Goal: Information Seeking & Learning: Learn about a topic

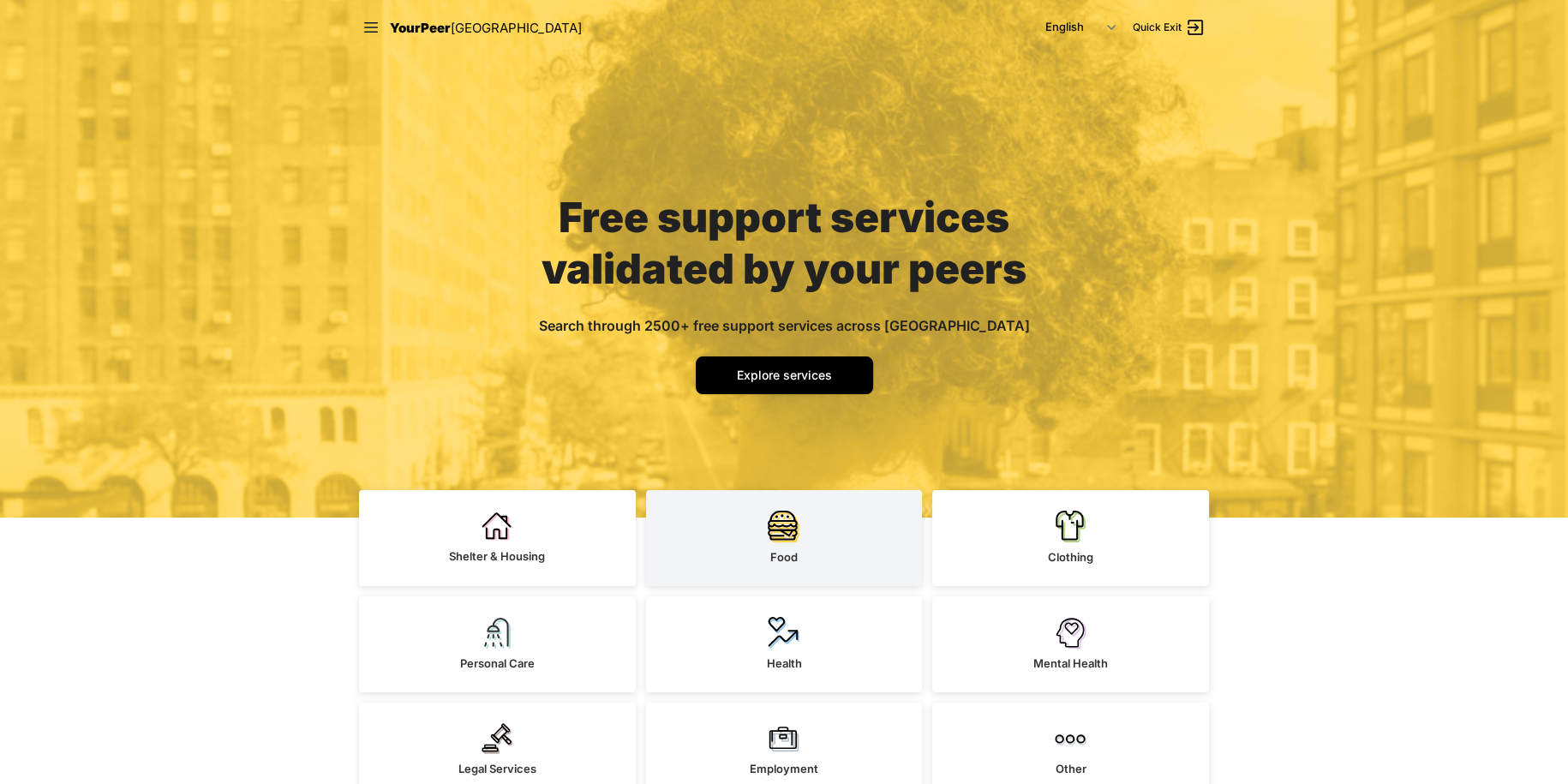
click at [759, 519] on link "Food" at bounding box center [784, 538] width 276 height 96
select select "recentlyUpdated"
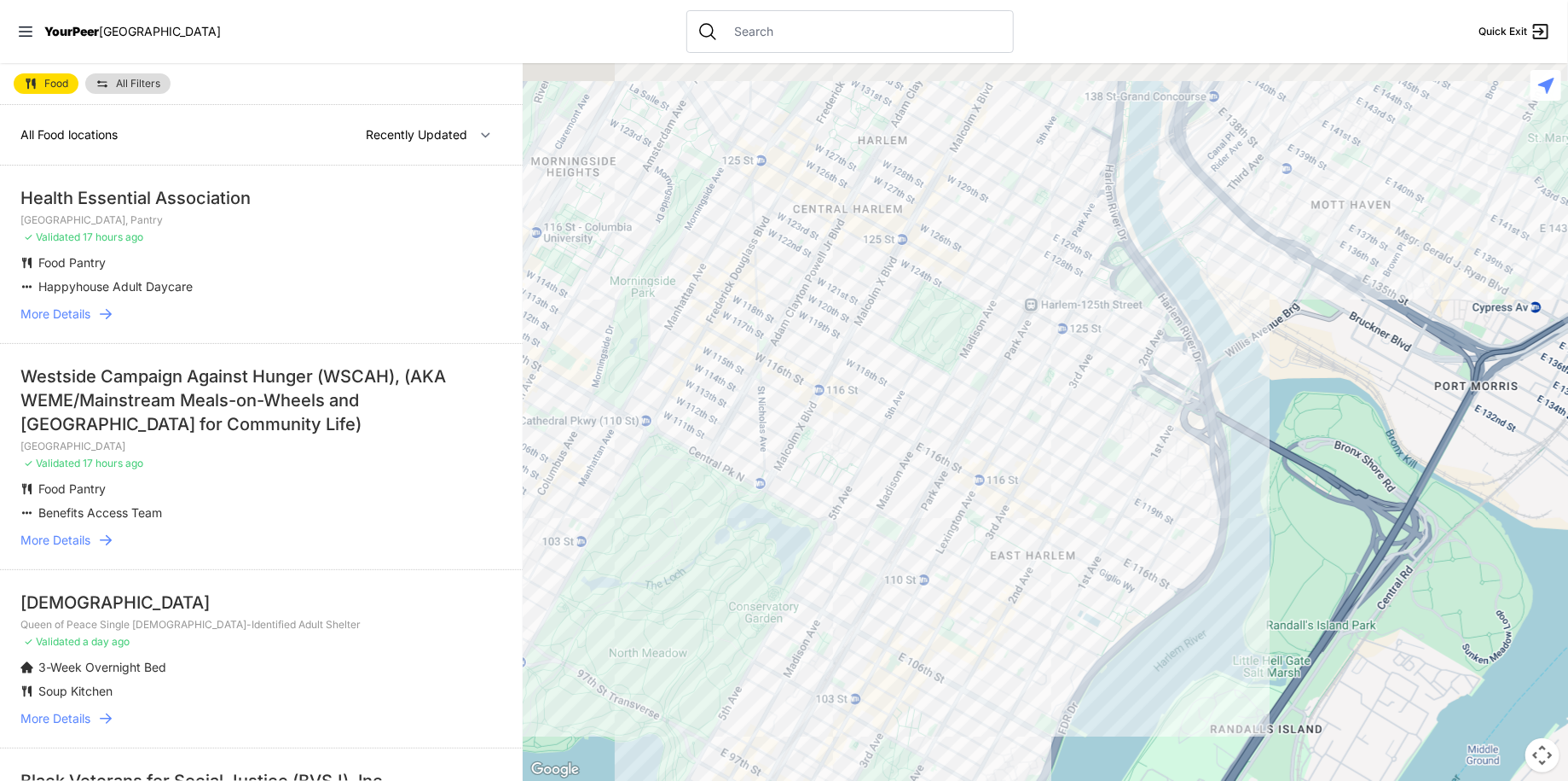
drag, startPoint x: 1300, startPoint y: 303, endPoint x: 707, endPoint y: 813, distance: 782.1
click at [707, 780] on html "View map Close panel YourPeer [GEOGRAPHIC_DATA] Quick Exit Single Adult Familie…" at bounding box center [784, 390] width 1568 height 781
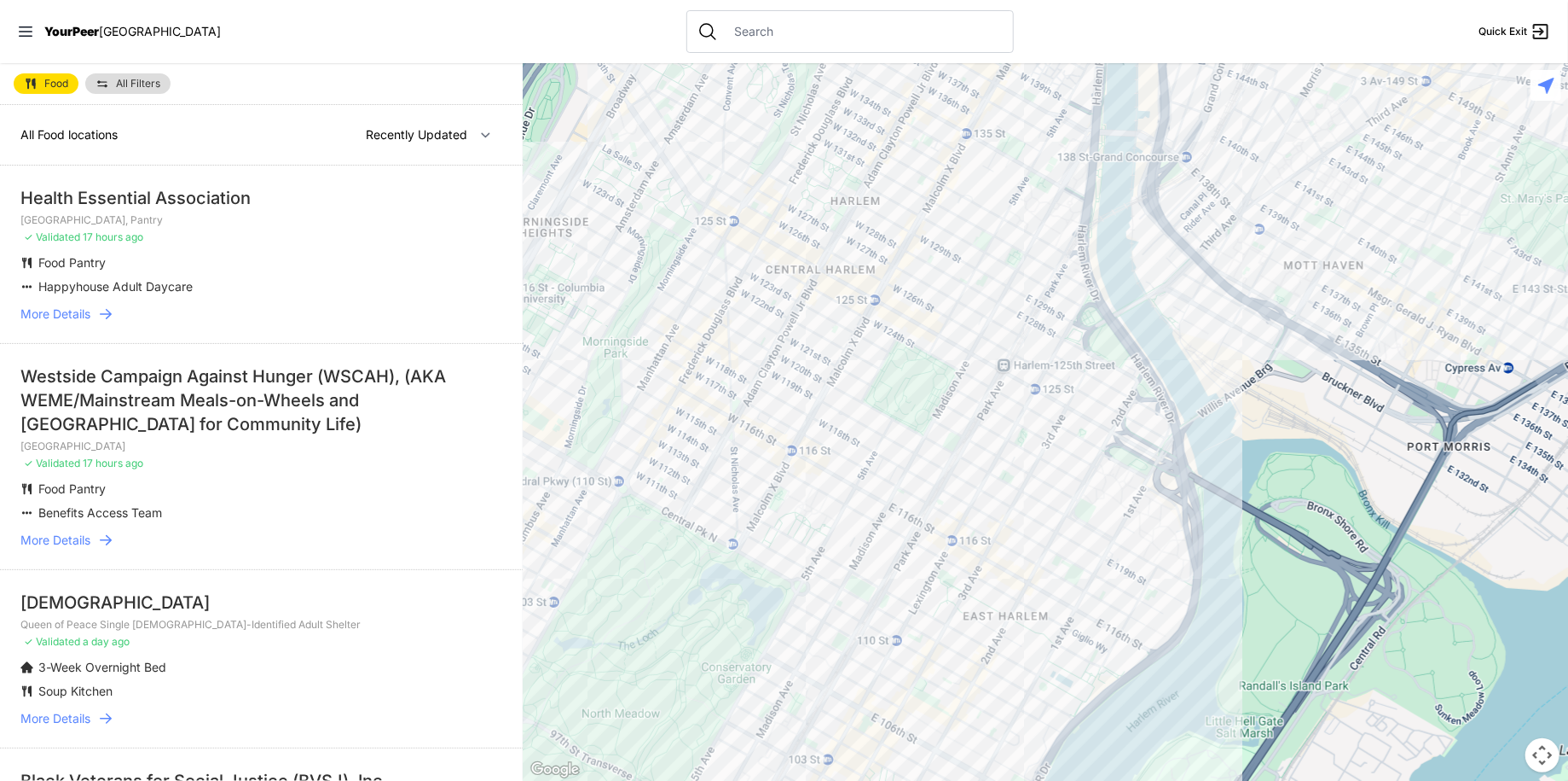
drag, startPoint x: 1091, startPoint y: 567, endPoint x: 1064, endPoint y: 630, distance: 68.5
click at [1064, 630] on div at bounding box center [1046, 422] width 1046 height 718
click at [1046, 408] on div at bounding box center [1046, 422] width 1046 height 718
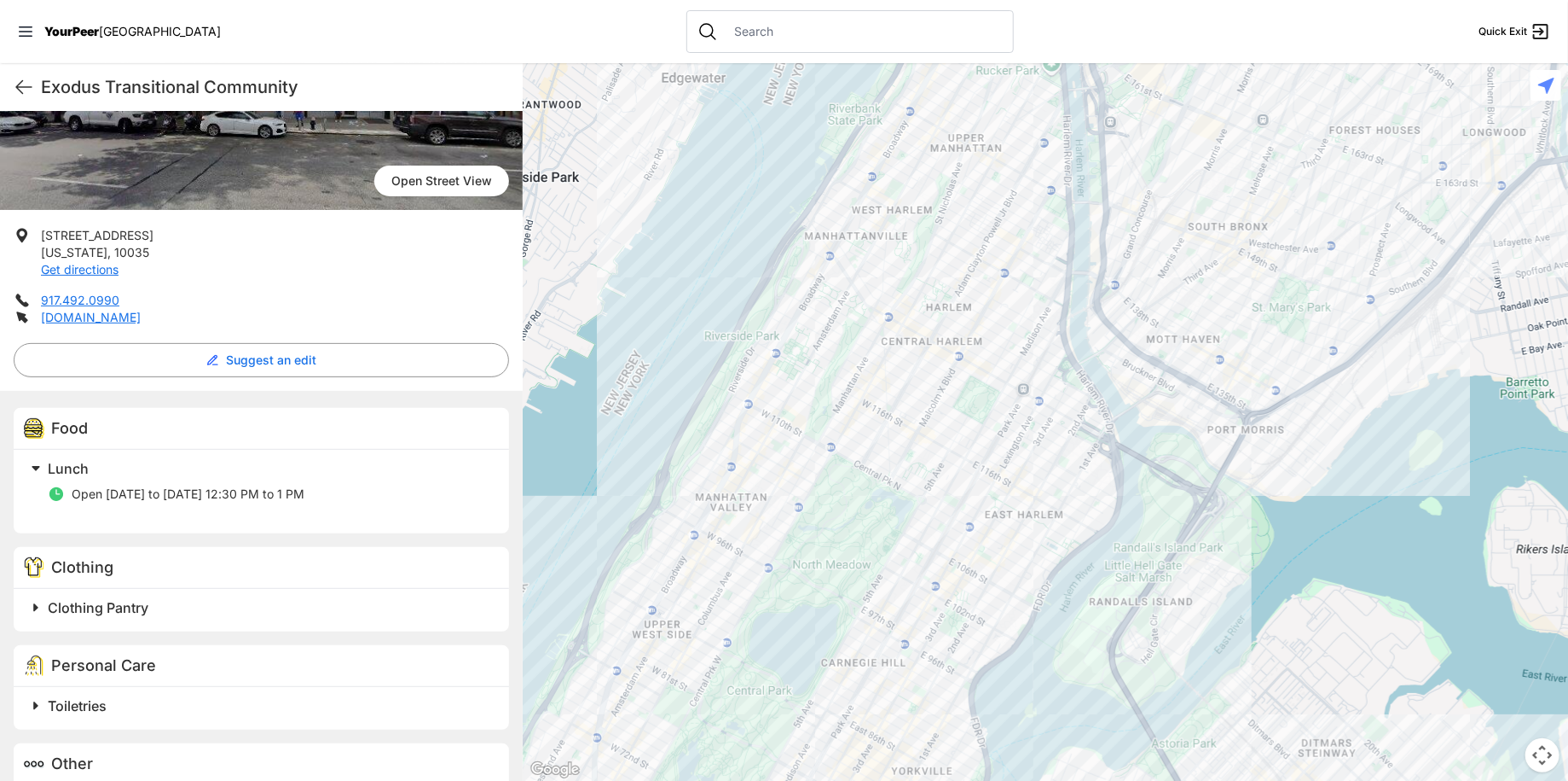
scroll to position [256, 0]
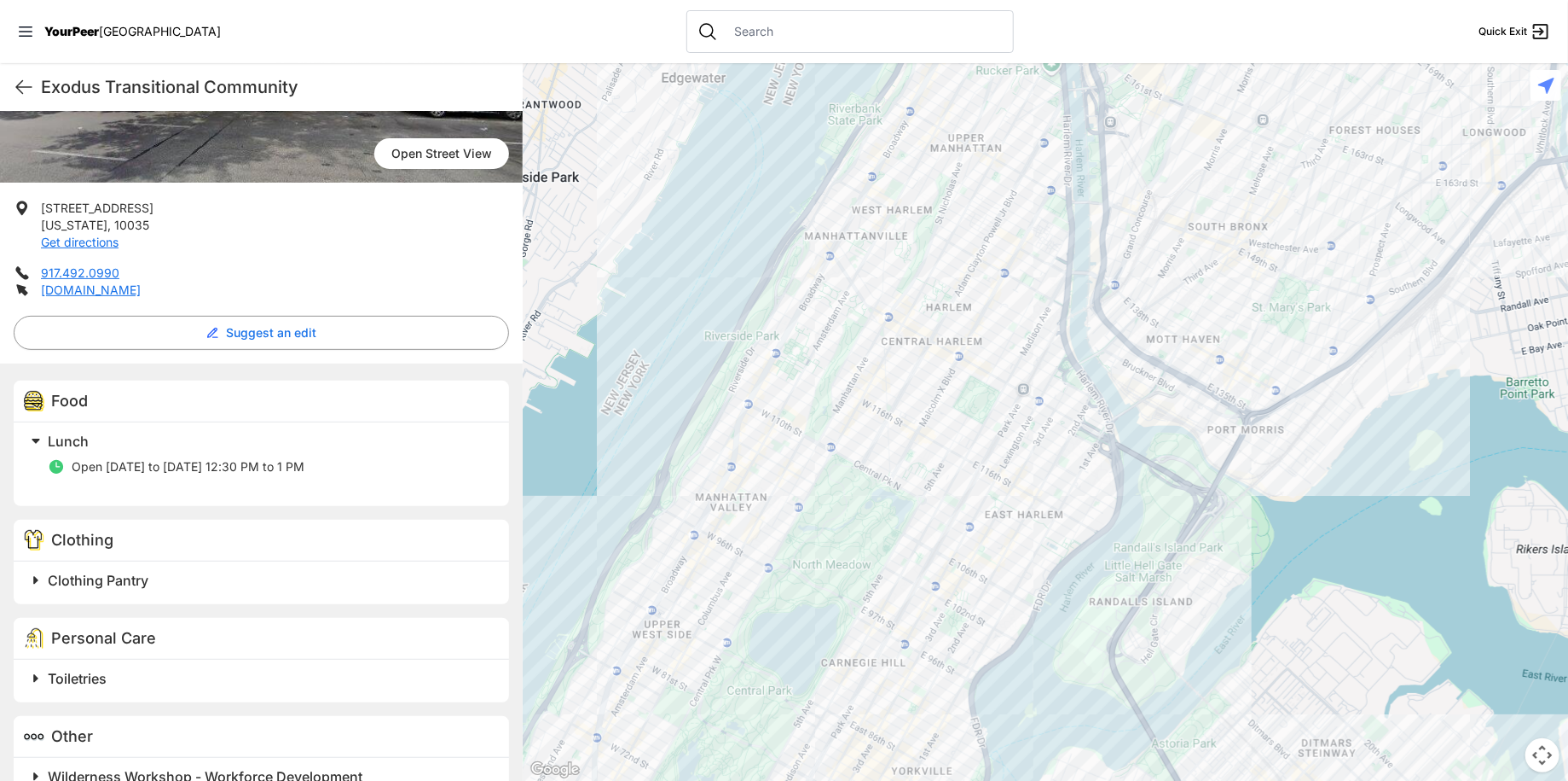
click at [43, 580] on span at bounding box center [249, 579] width 450 height 24
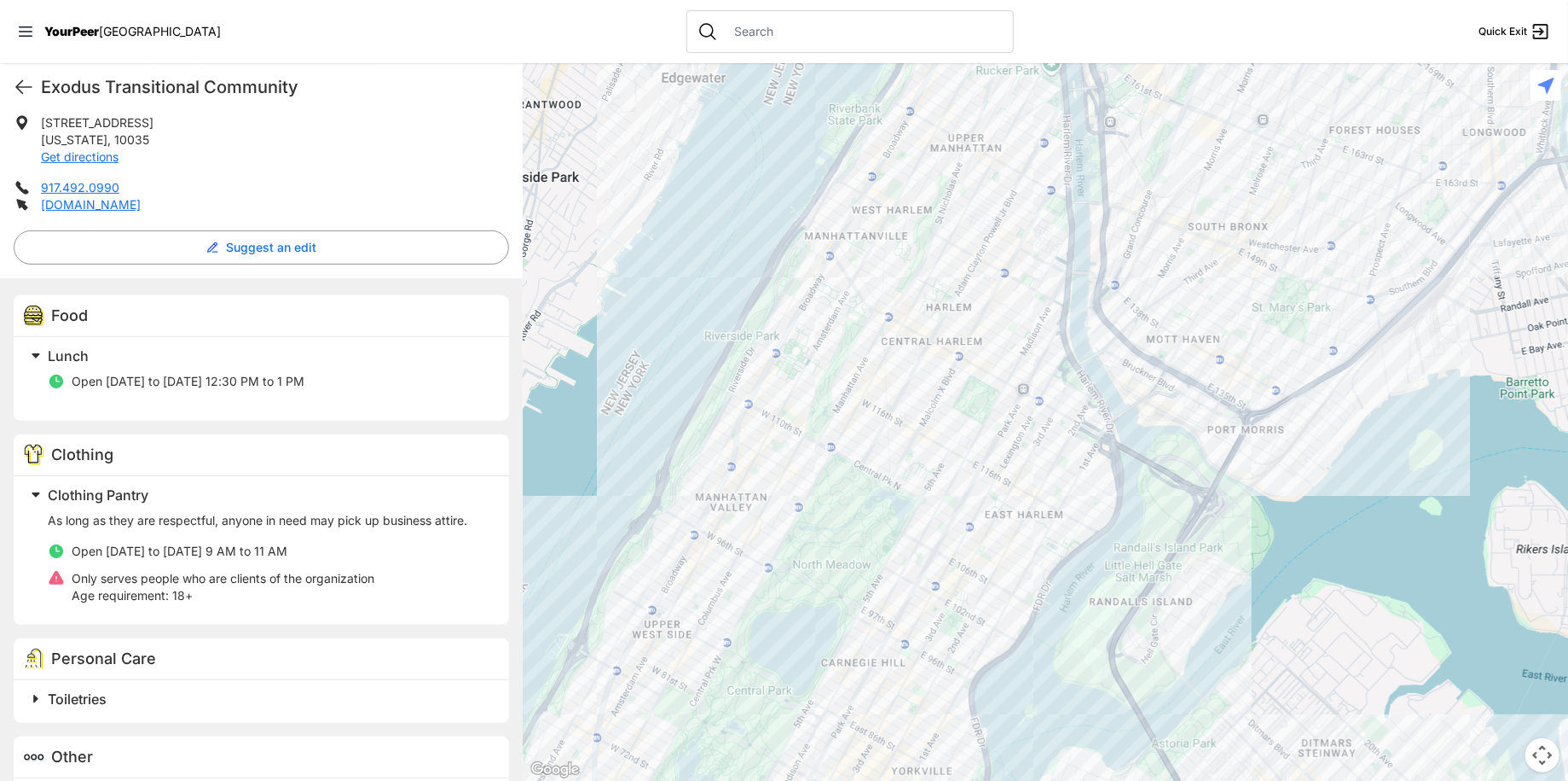
scroll to position [426, 0]
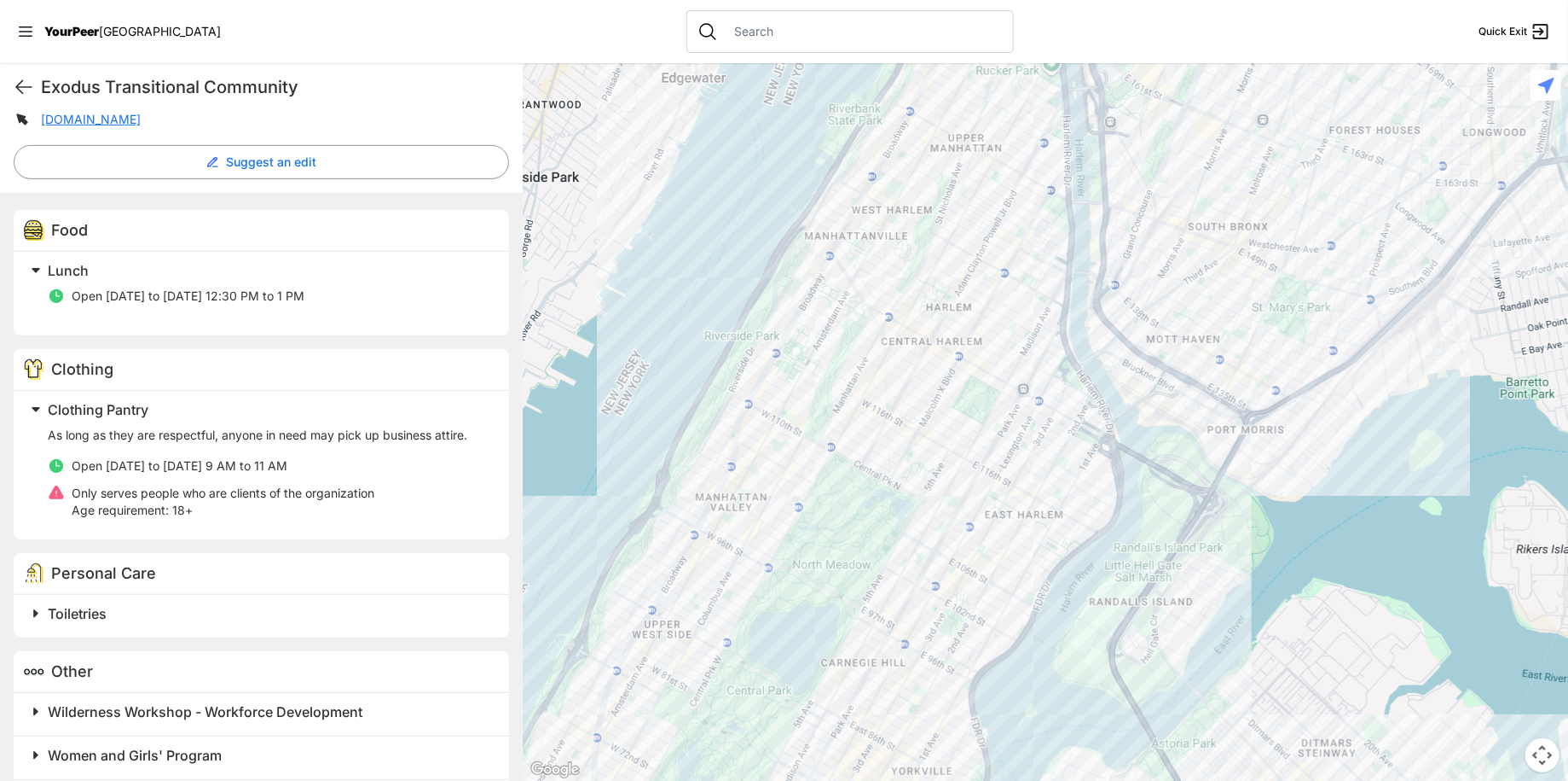
click at [54, 617] on span "Toiletries" at bounding box center [77, 613] width 59 height 17
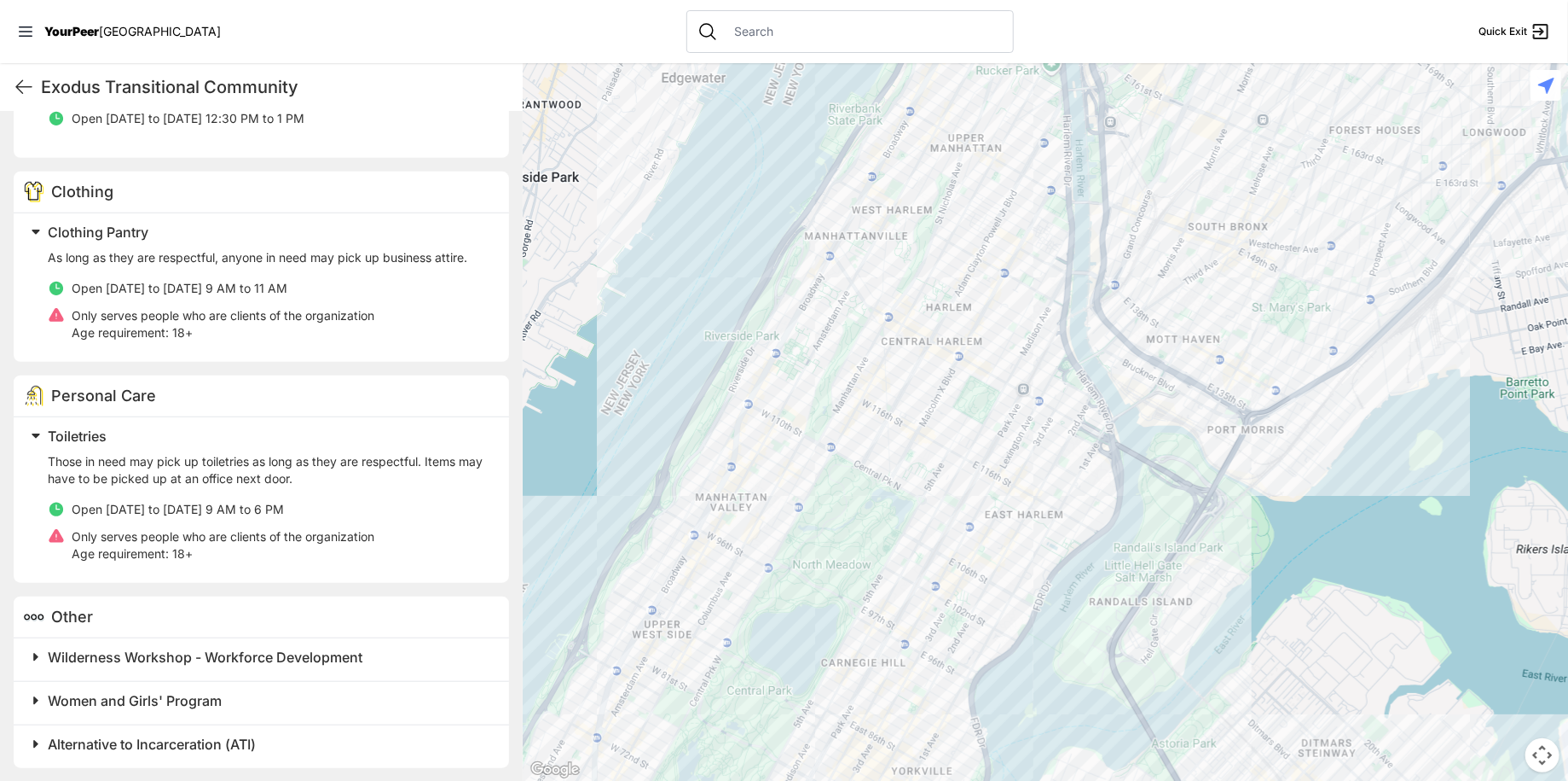
scroll to position [607, 0]
click at [83, 696] on span "Women and Girls' Program" at bounding box center [135, 699] width 174 height 17
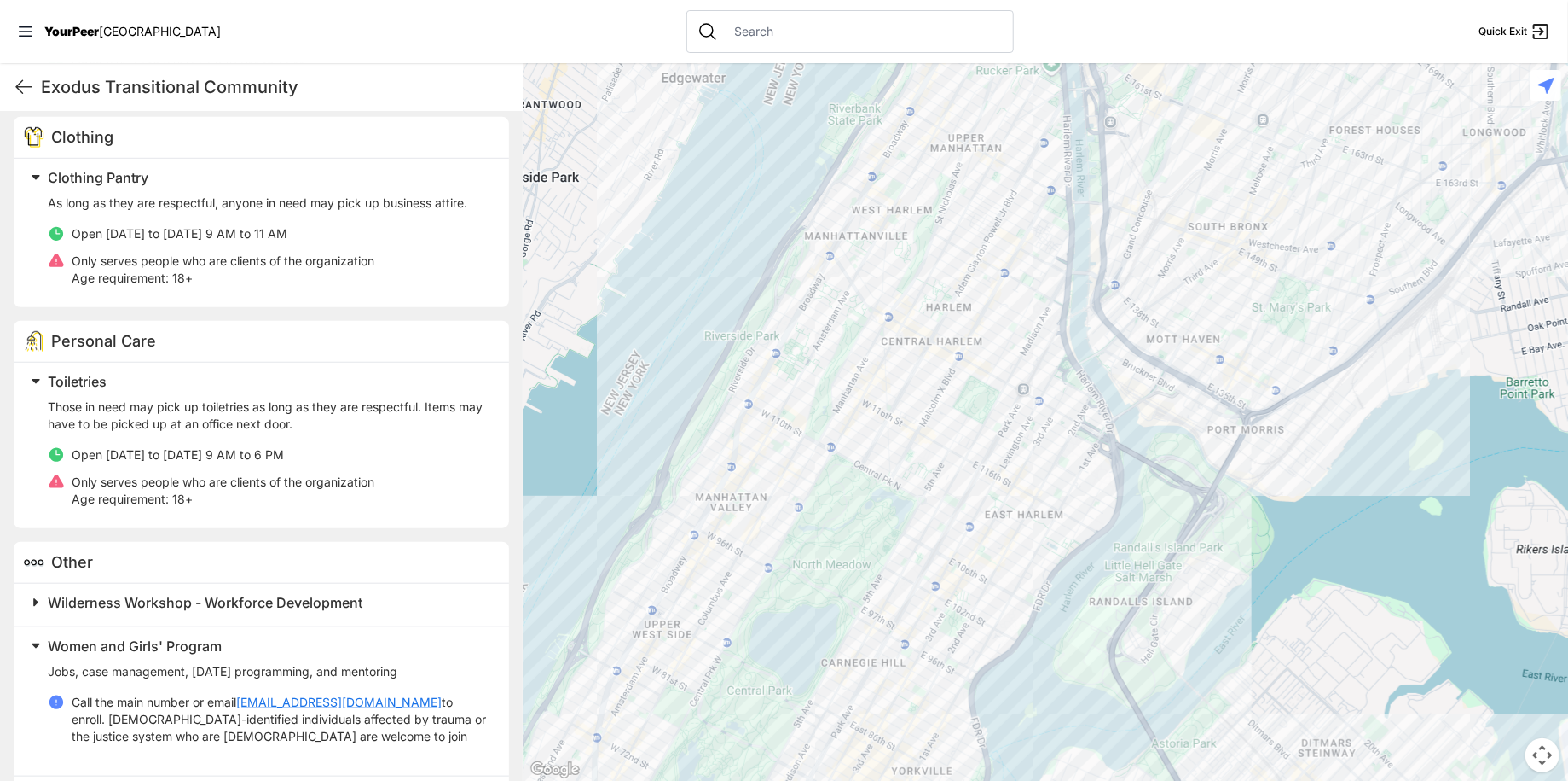
scroll to position [712, 0]
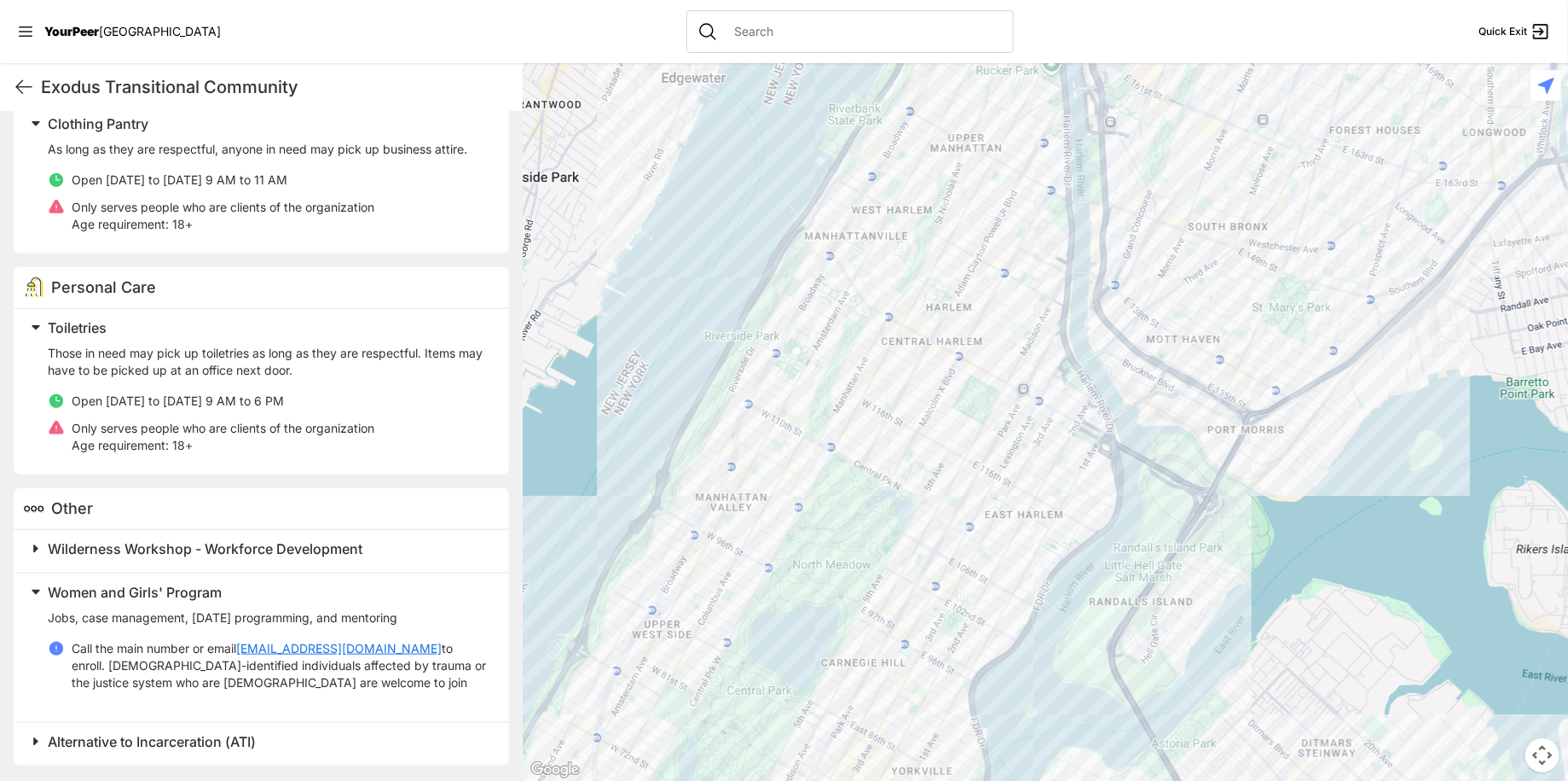
click at [158, 736] on span "Alternative to Incarceration (ATI)" at bounding box center [151, 741] width 208 height 17
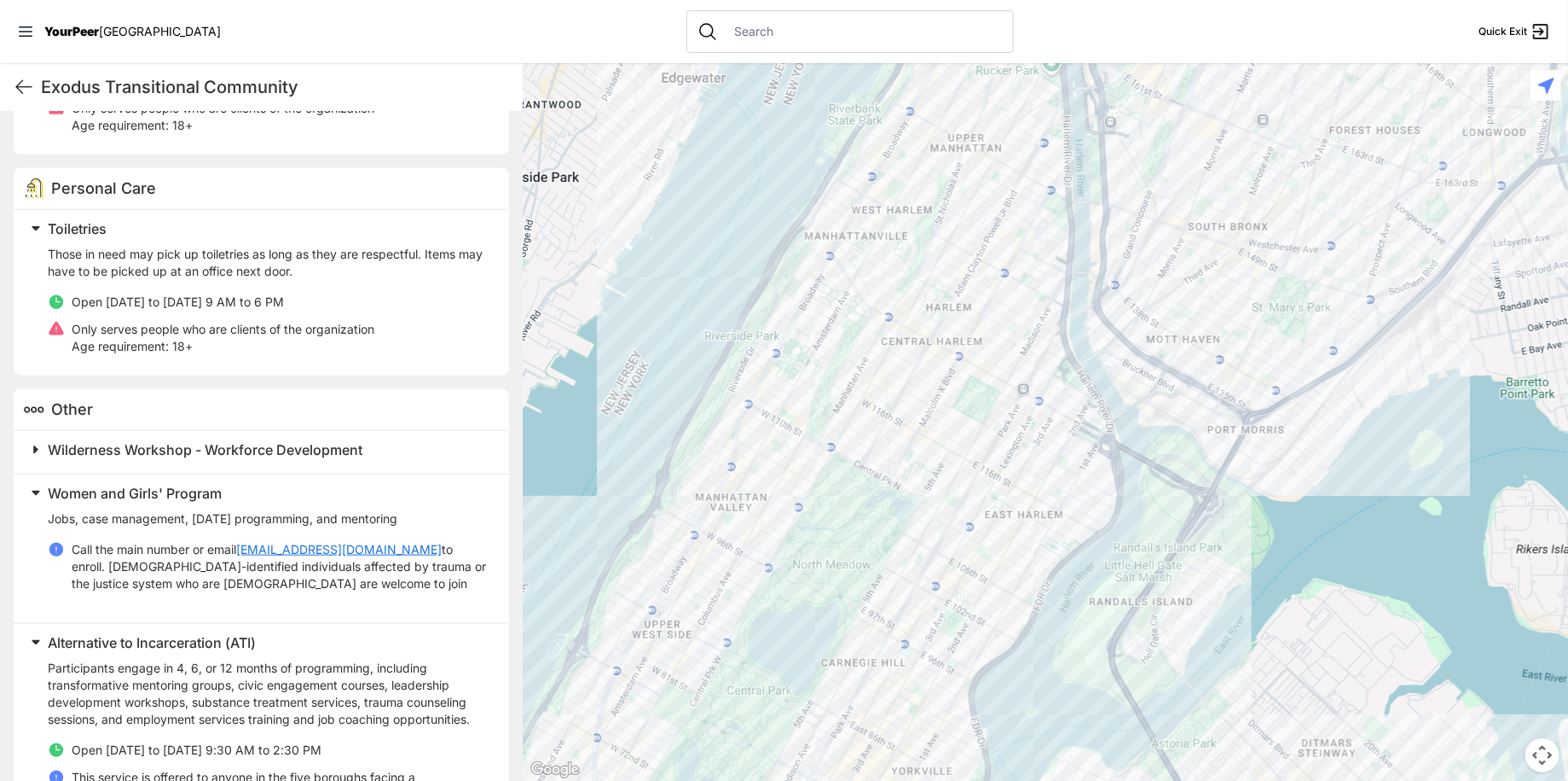
scroll to position [948, 0]
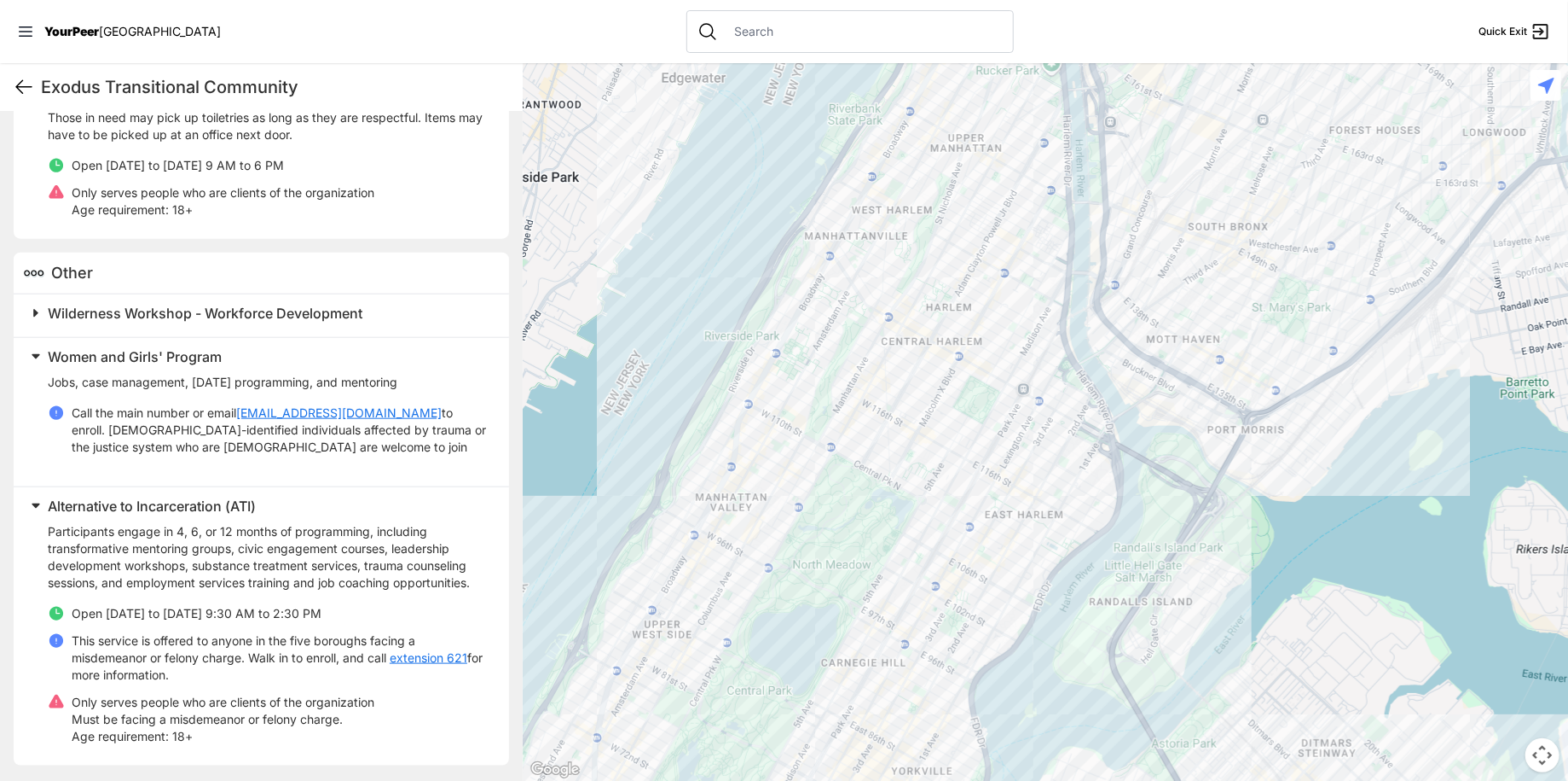
click at [21, 92] on icon at bounding box center [24, 87] width 15 height 13
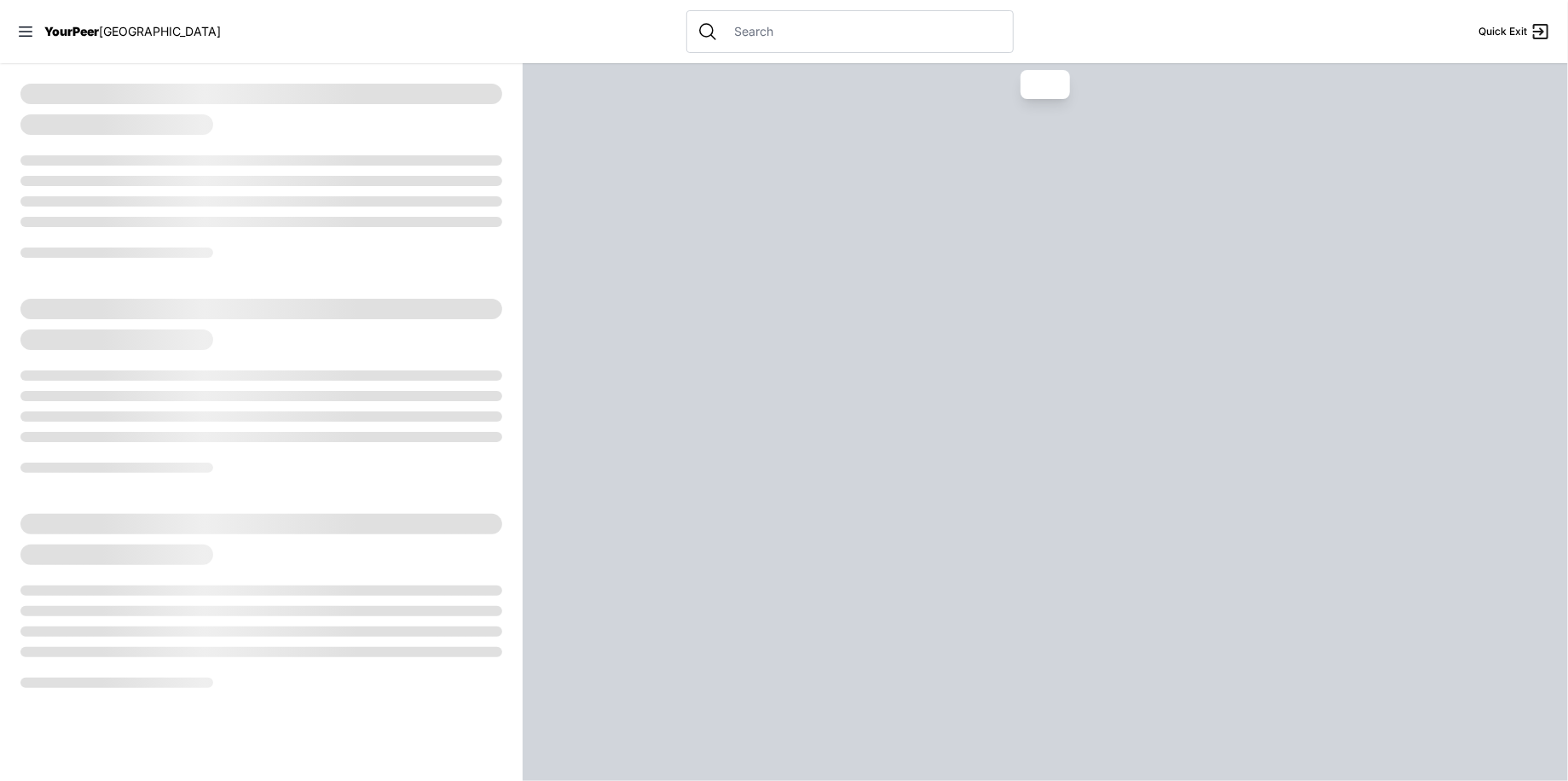
select select "recentlyUpdated"
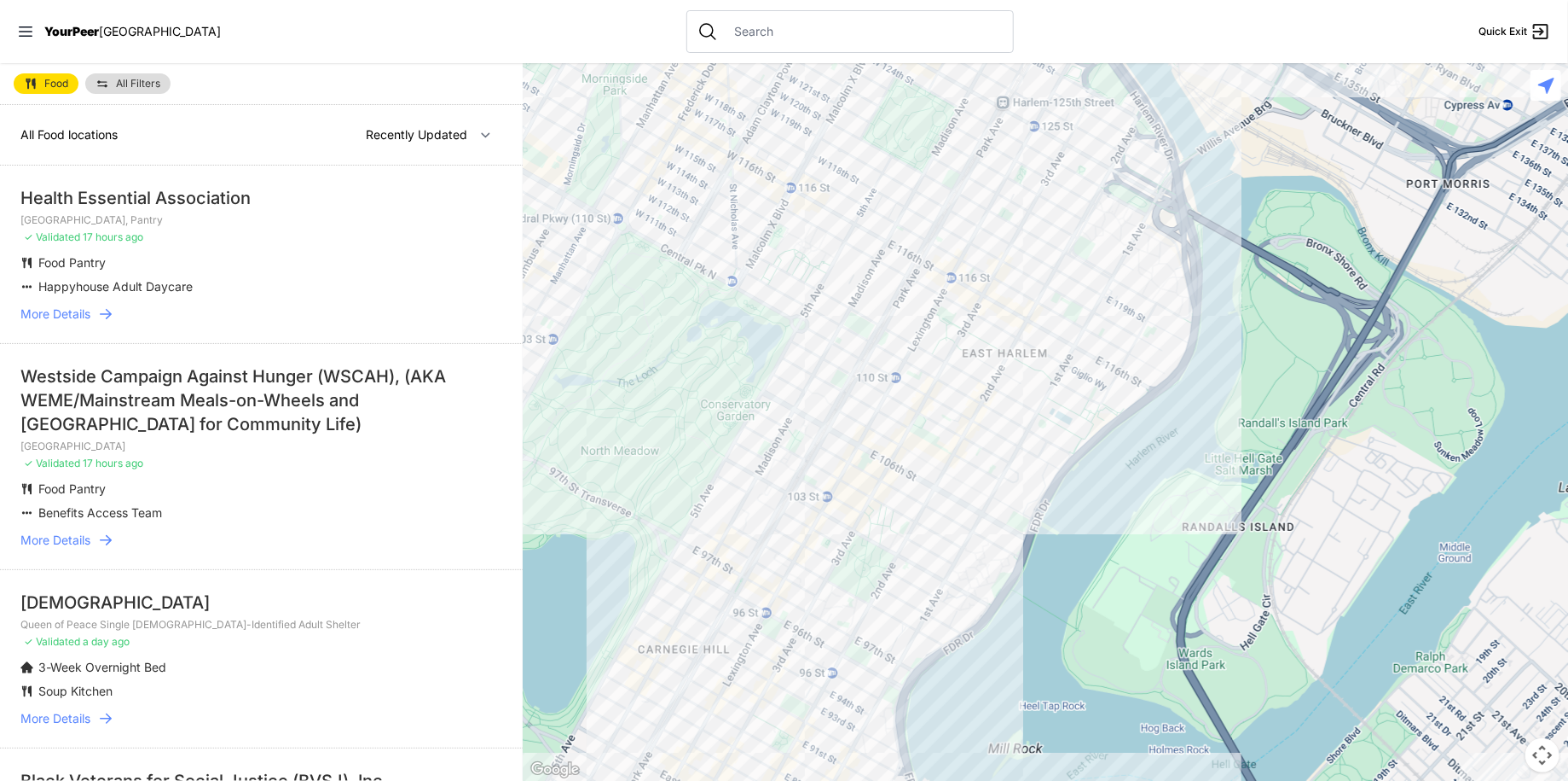
drag, startPoint x: 1511, startPoint y: 318, endPoint x: 993, endPoint y: 657, distance: 619.1
click at [942, 620] on div at bounding box center [1046, 422] width 1046 height 718
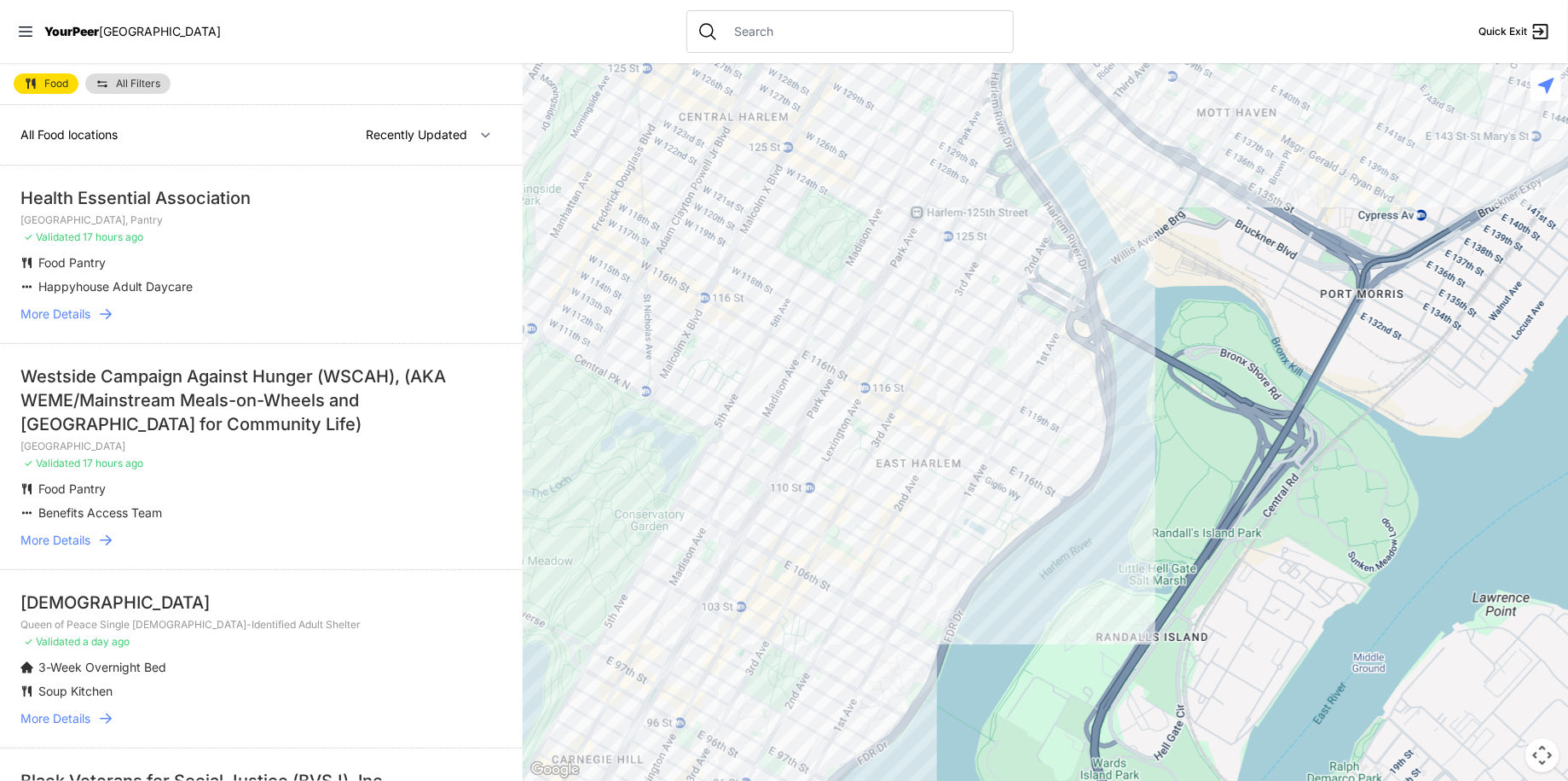
drag, startPoint x: 1091, startPoint y: 173, endPoint x: 1026, endPoint y: 277, distance: 122.6
click at [994, 251] on div at bounding box center [1046, 422] width 1046 height 718
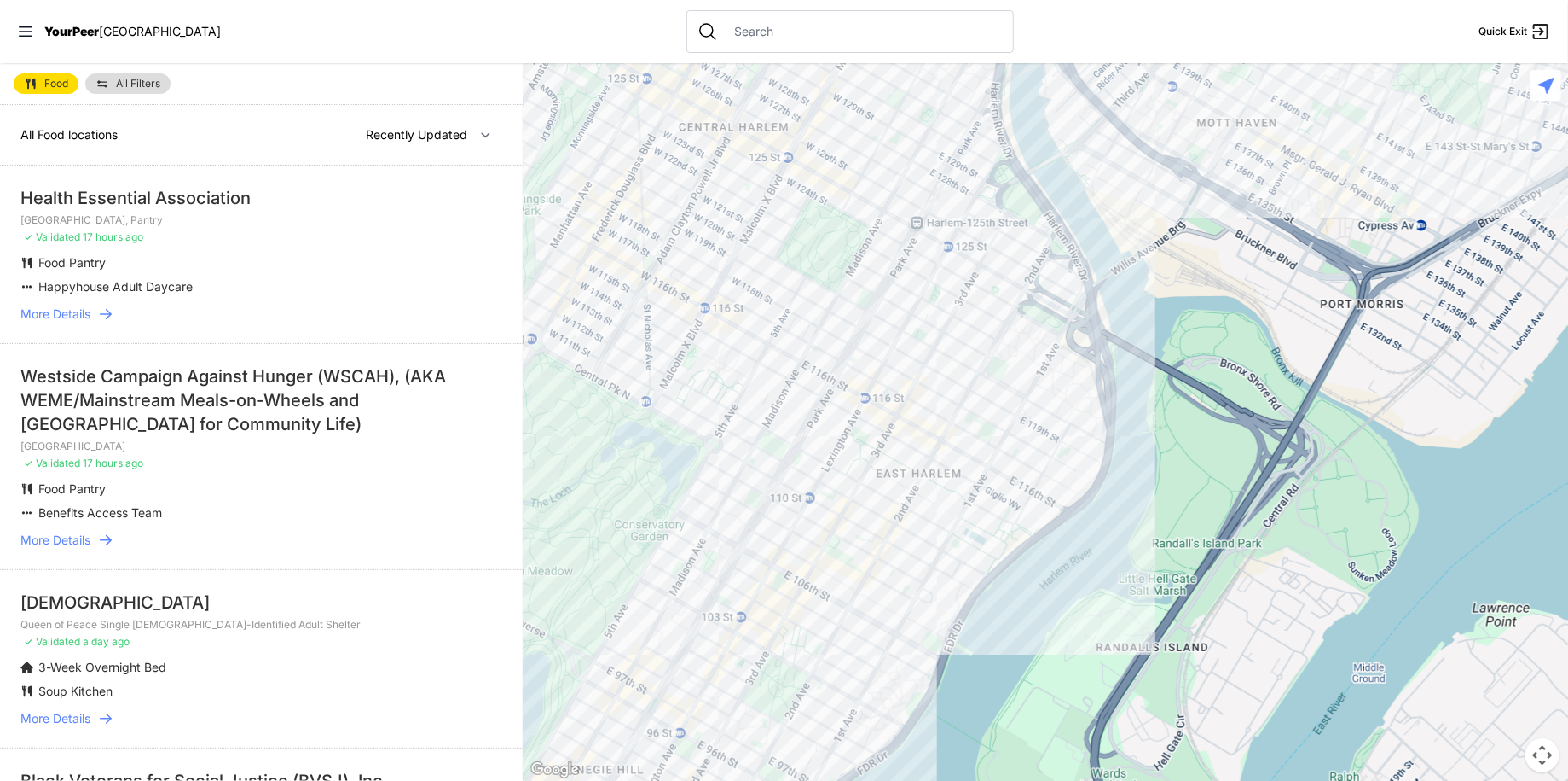
click at [888, 267] on div at bounding box center [1046, 422] width 1046 height 718
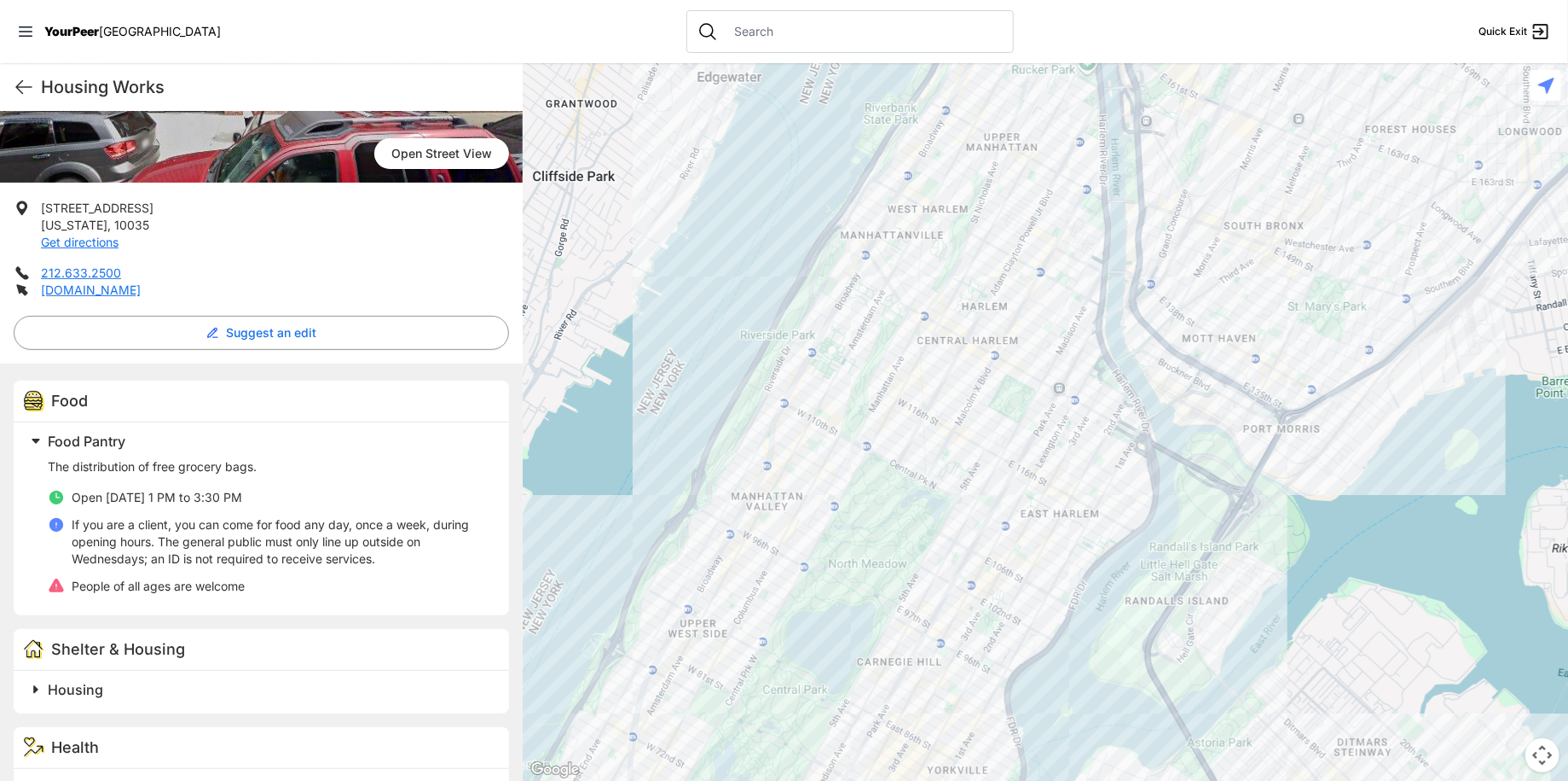
scroll to position [302, 0]
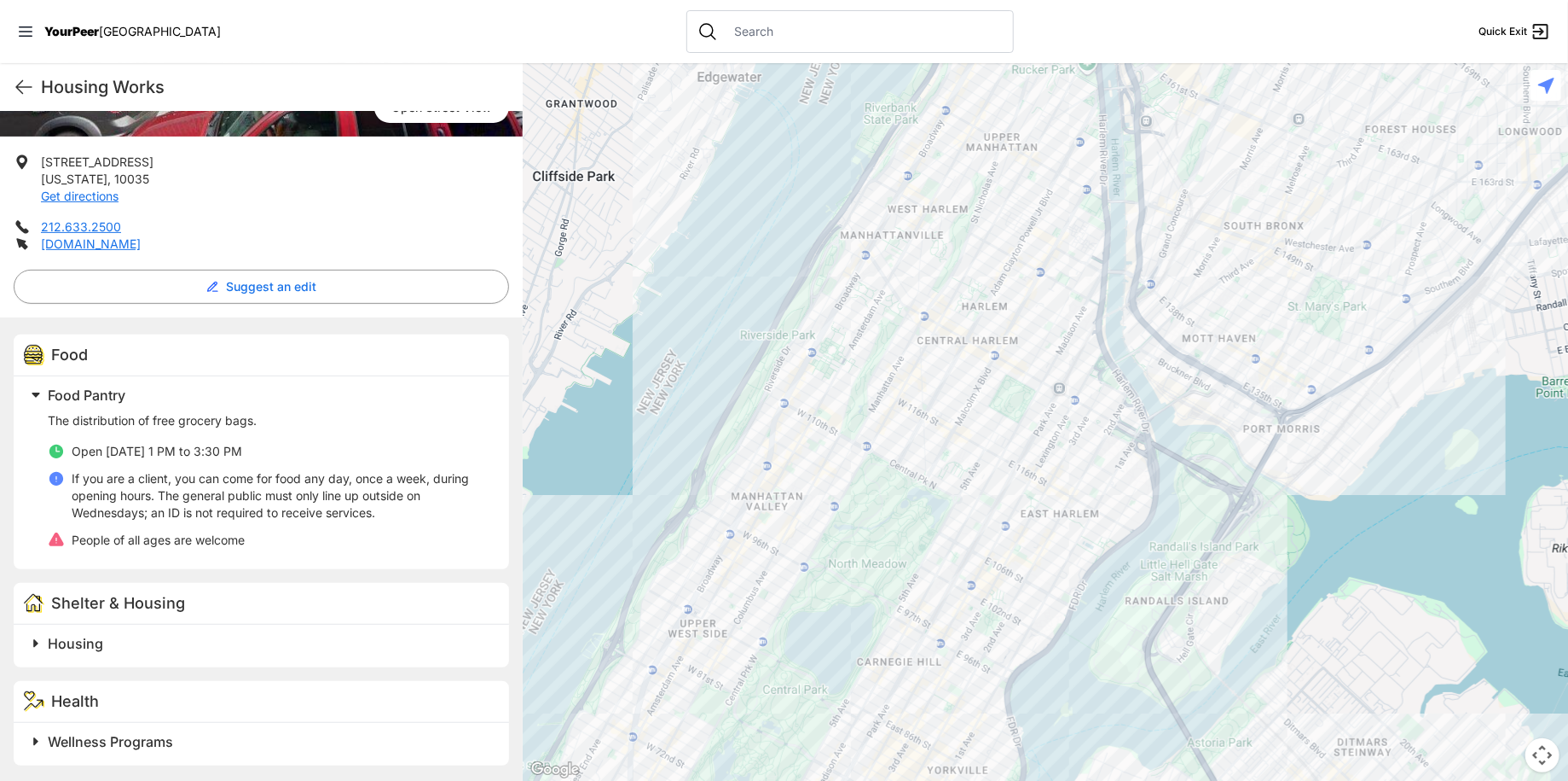
click at [82, 640] on span "Housing" at bounding box center [75, 643] width 55 height 17
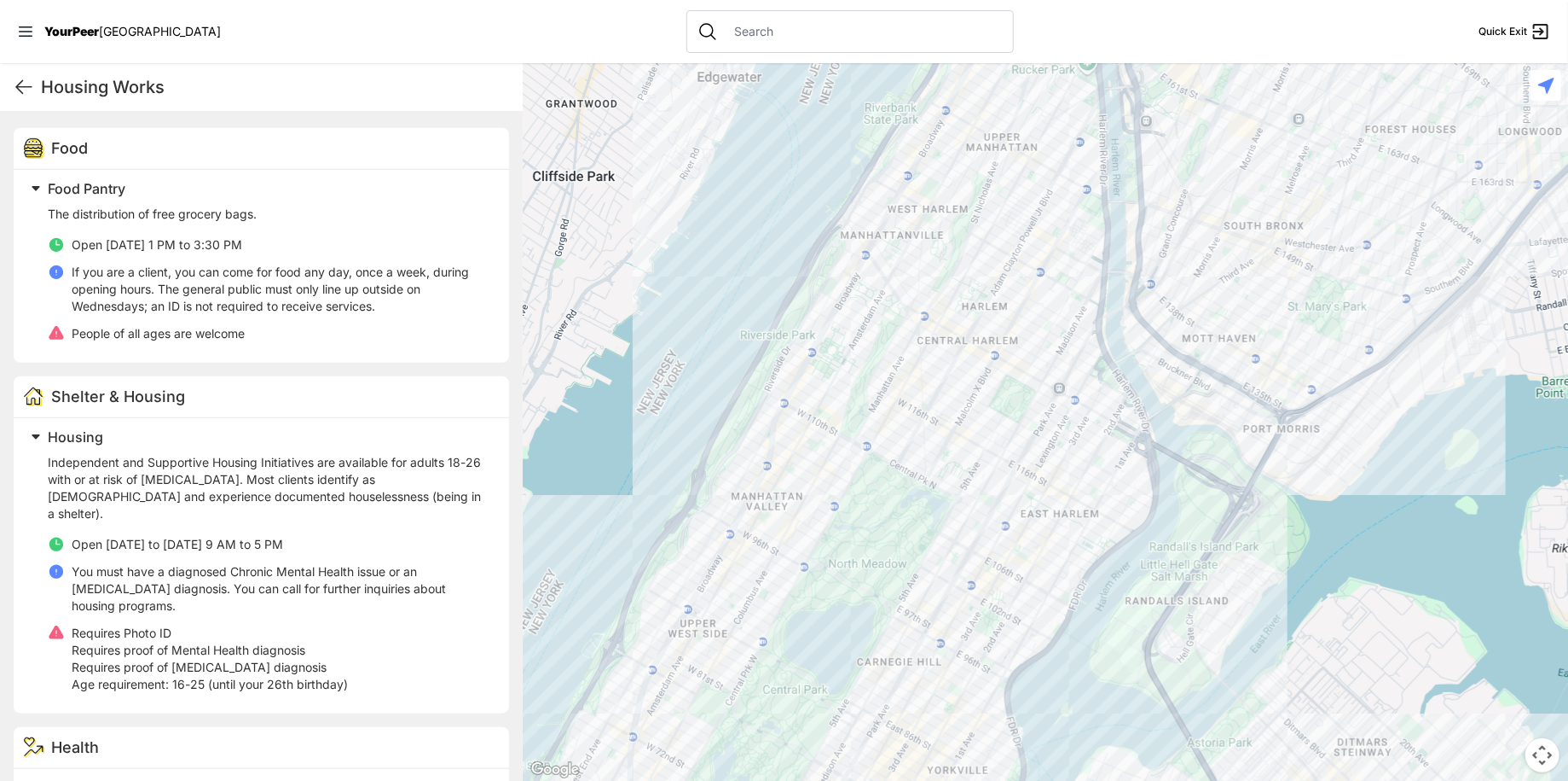
scroll to position [520, 0]
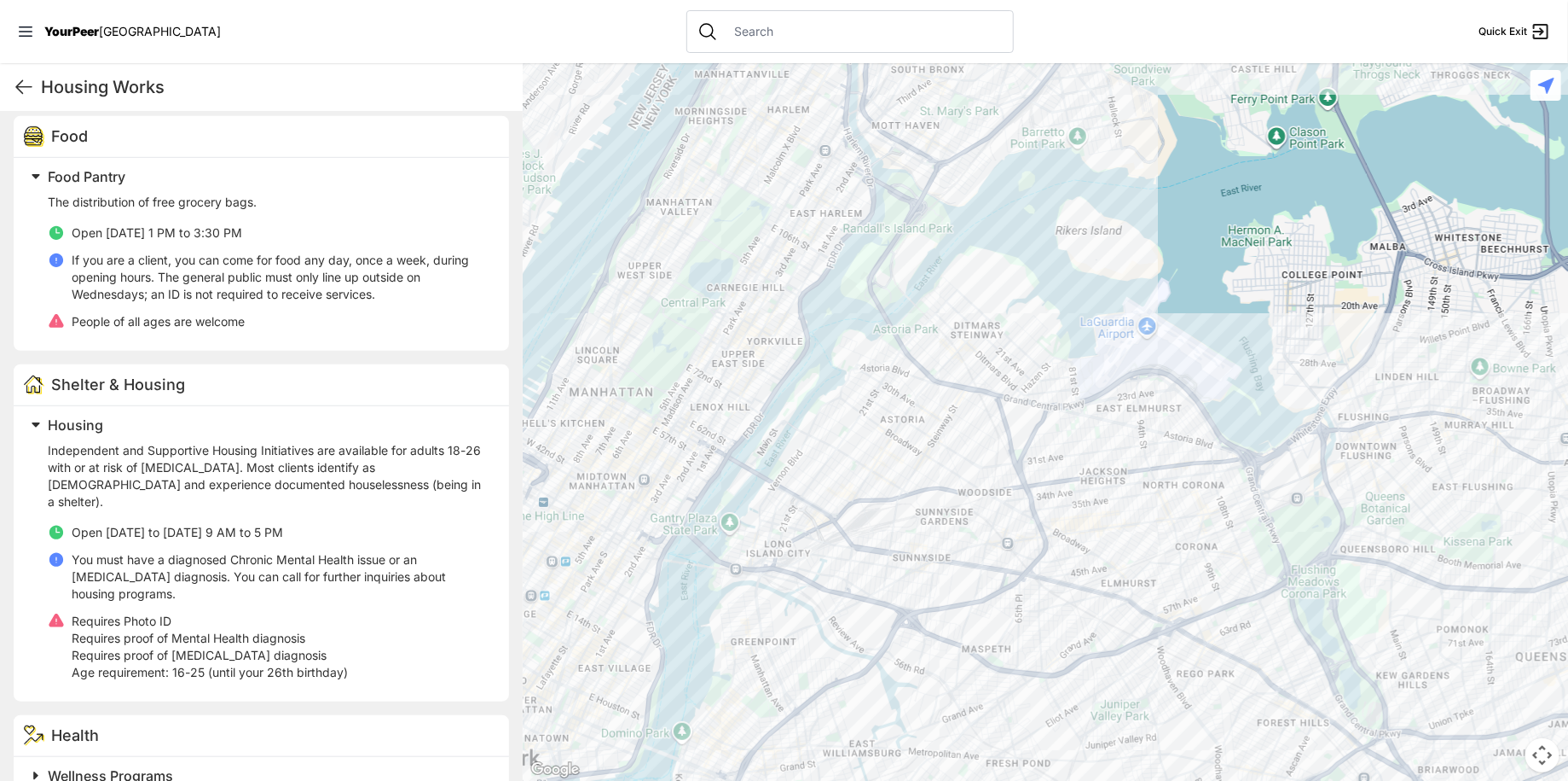
drag, startPoint x: 1399, startPoint y: 716, endPoint x: 1074, endPoint y: 368, distance: 476.2
click at [1074, 368] on div at bounding box center [1046, 422] width 1046 height 718
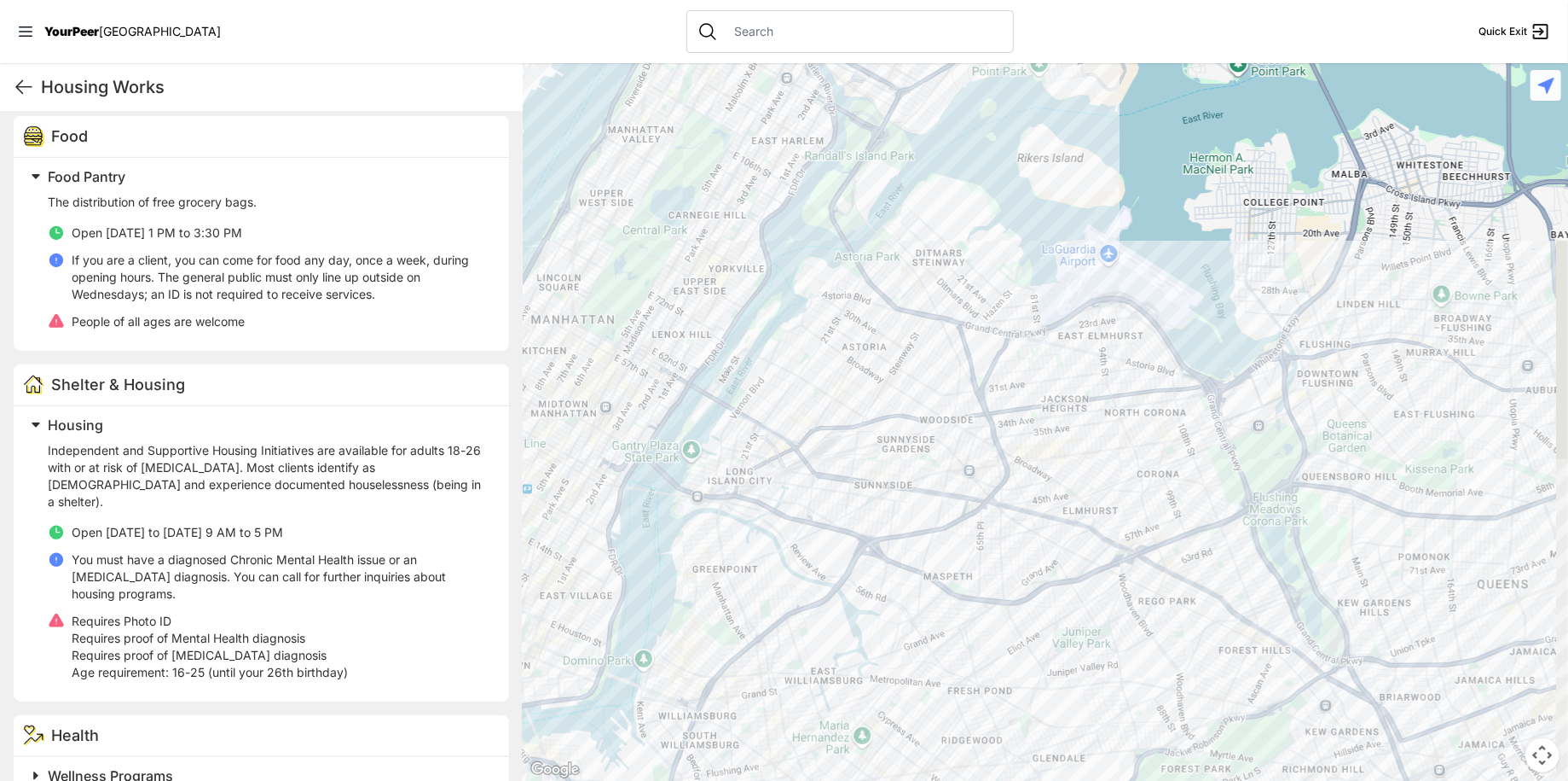
drag, startPoint x: 1291, startPoint y: 629, endPoint x: 1254, endPoint y: 561, distance: 77.4
click at [1254, 561] on div at bounding box center [1046, 422] width 1046 height 718
click at [23, 86] on icon at bounding box center [24, 87] width 15 height 13
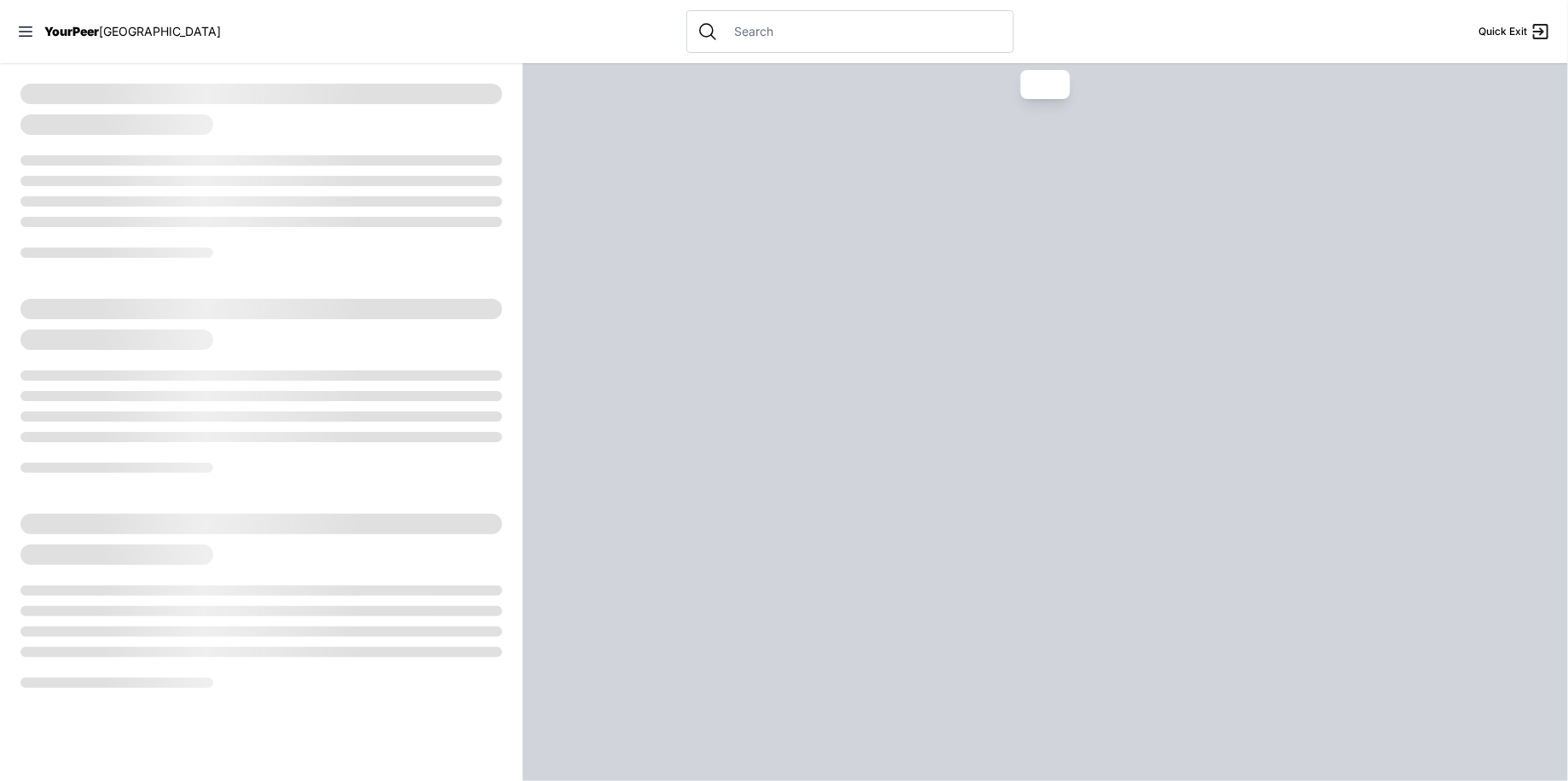
select select "recentlyUpdated"
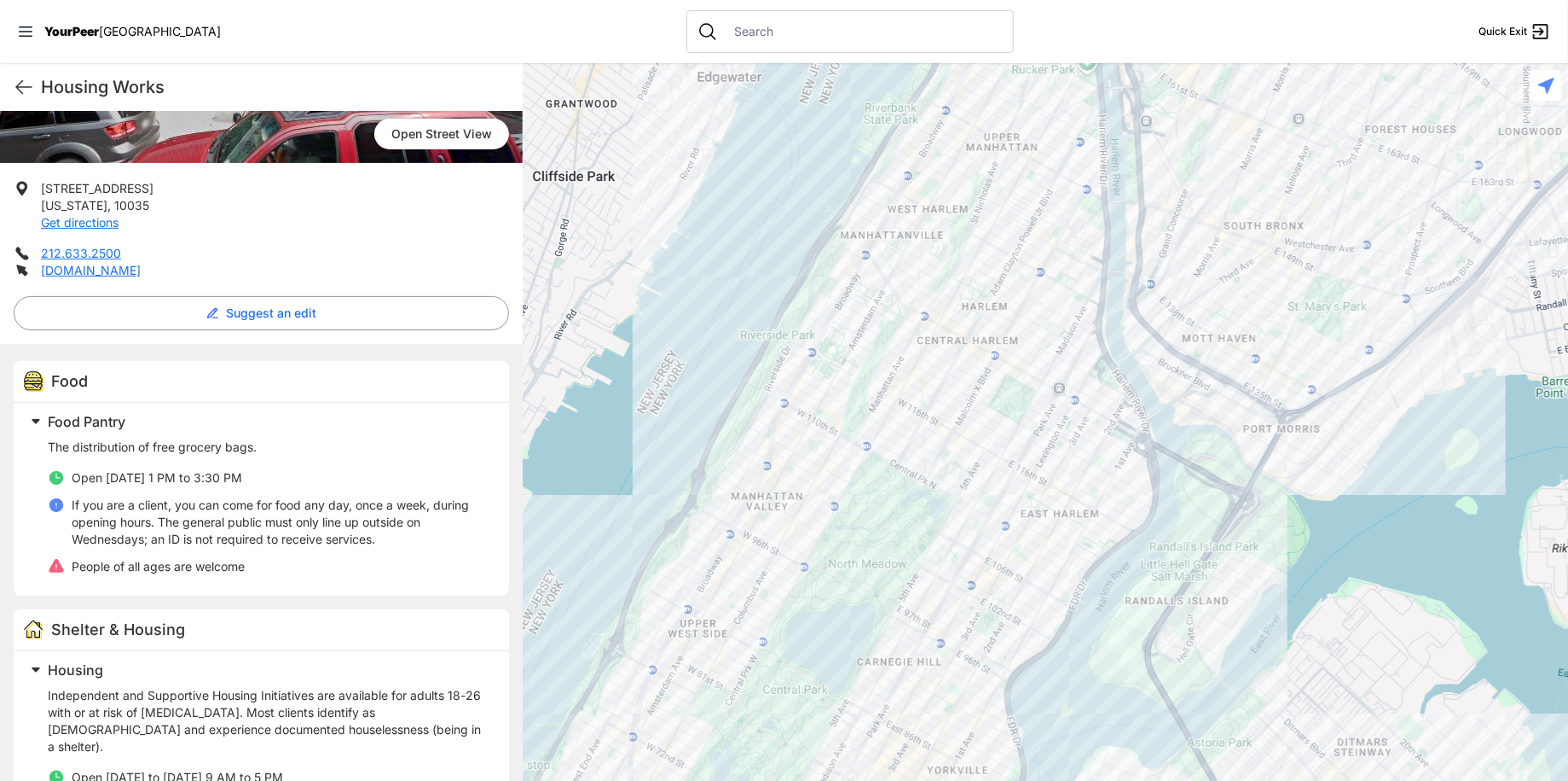
scroll to position [520, 0]
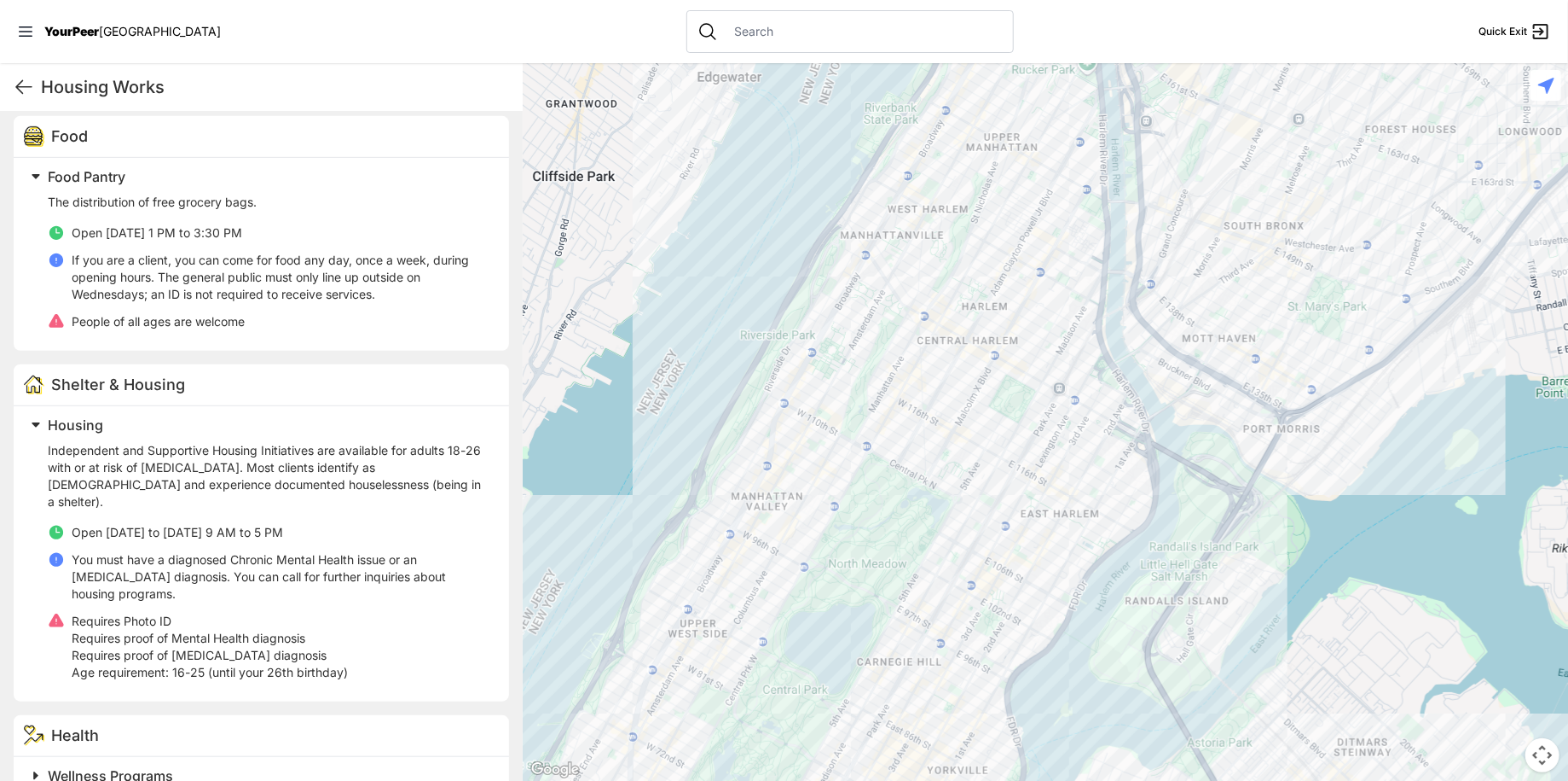
select select "recentlyUpdated"
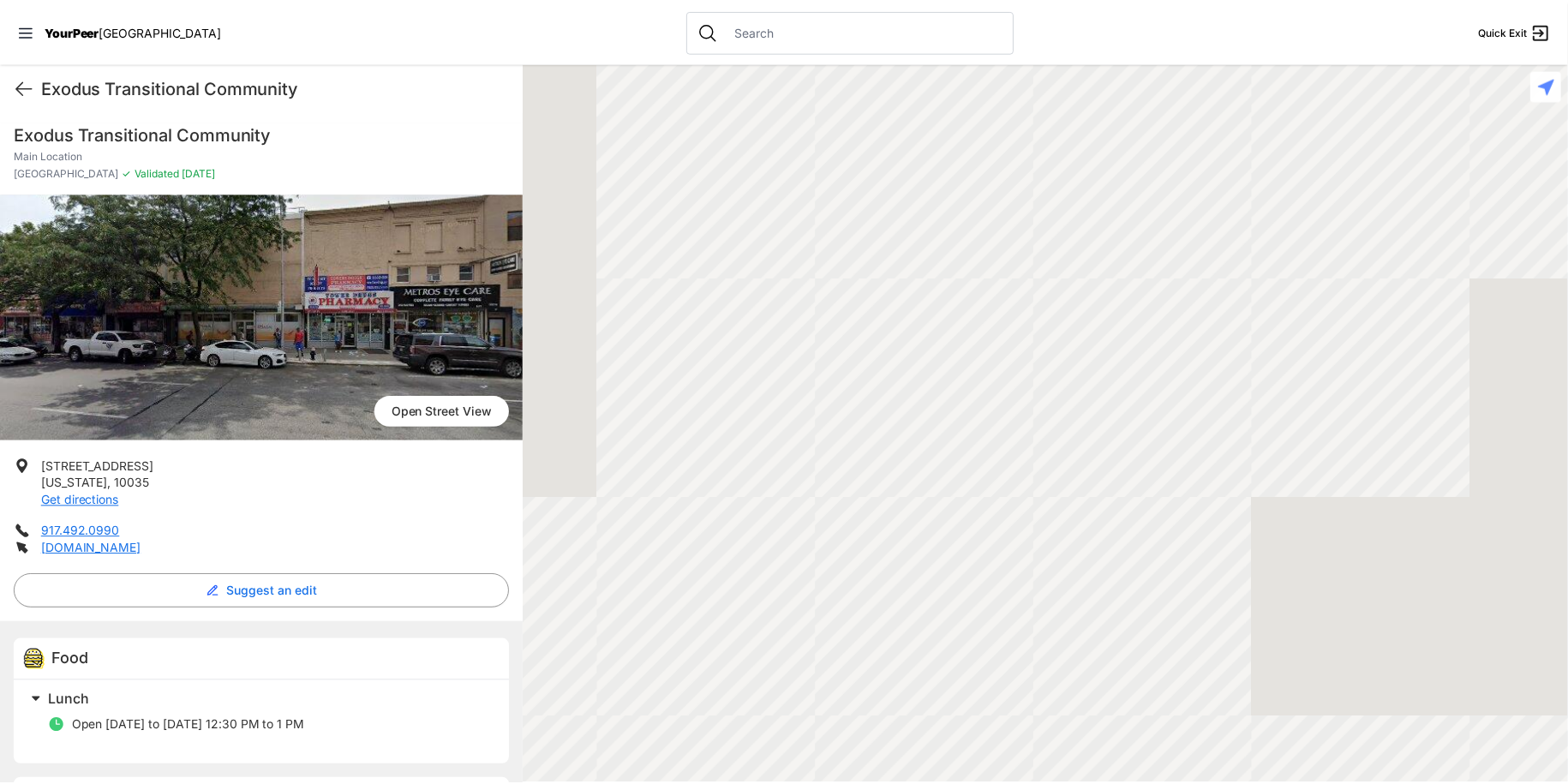
scroll to position [380, 0]
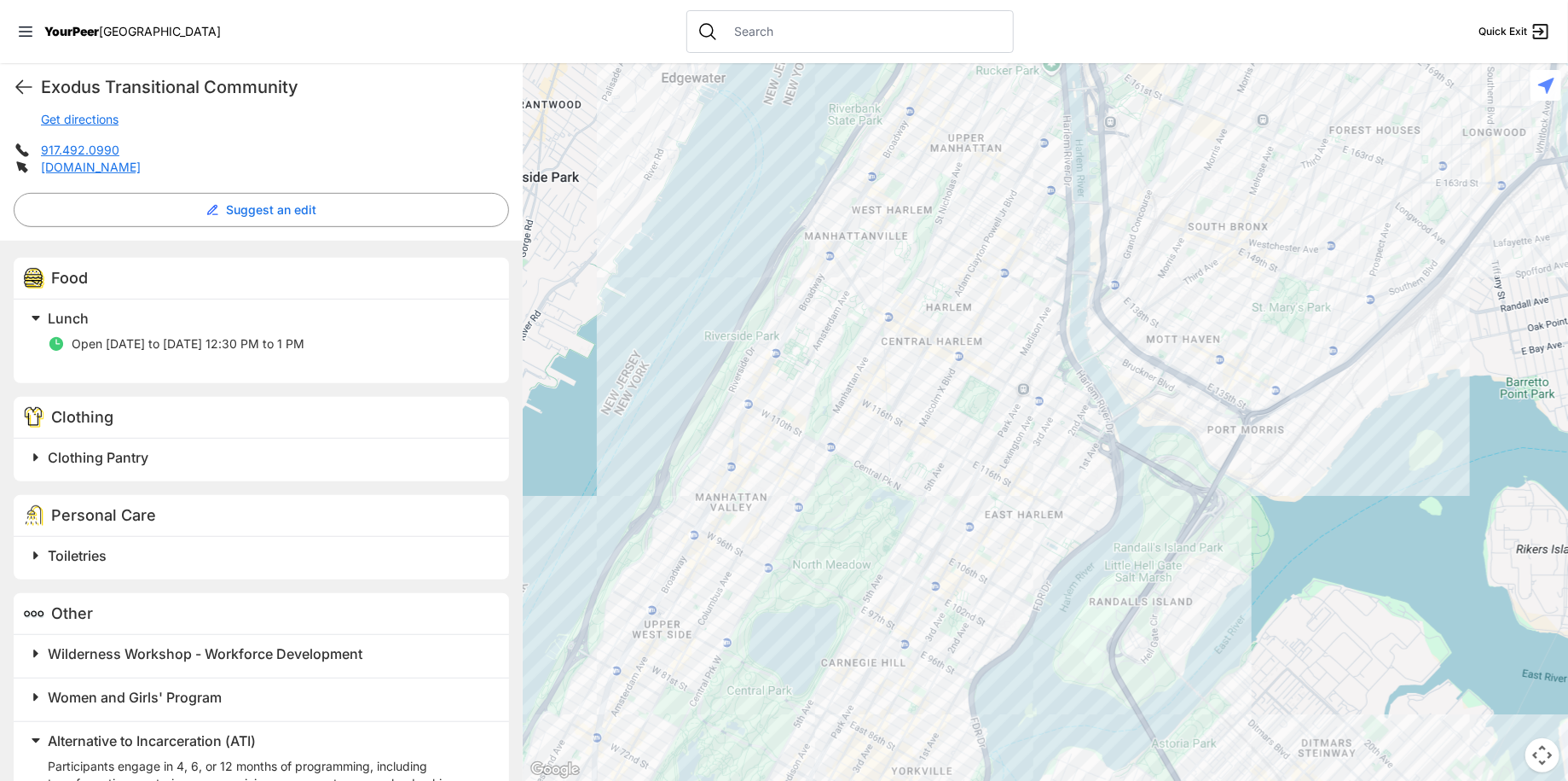
select select "recentlyUpdated"
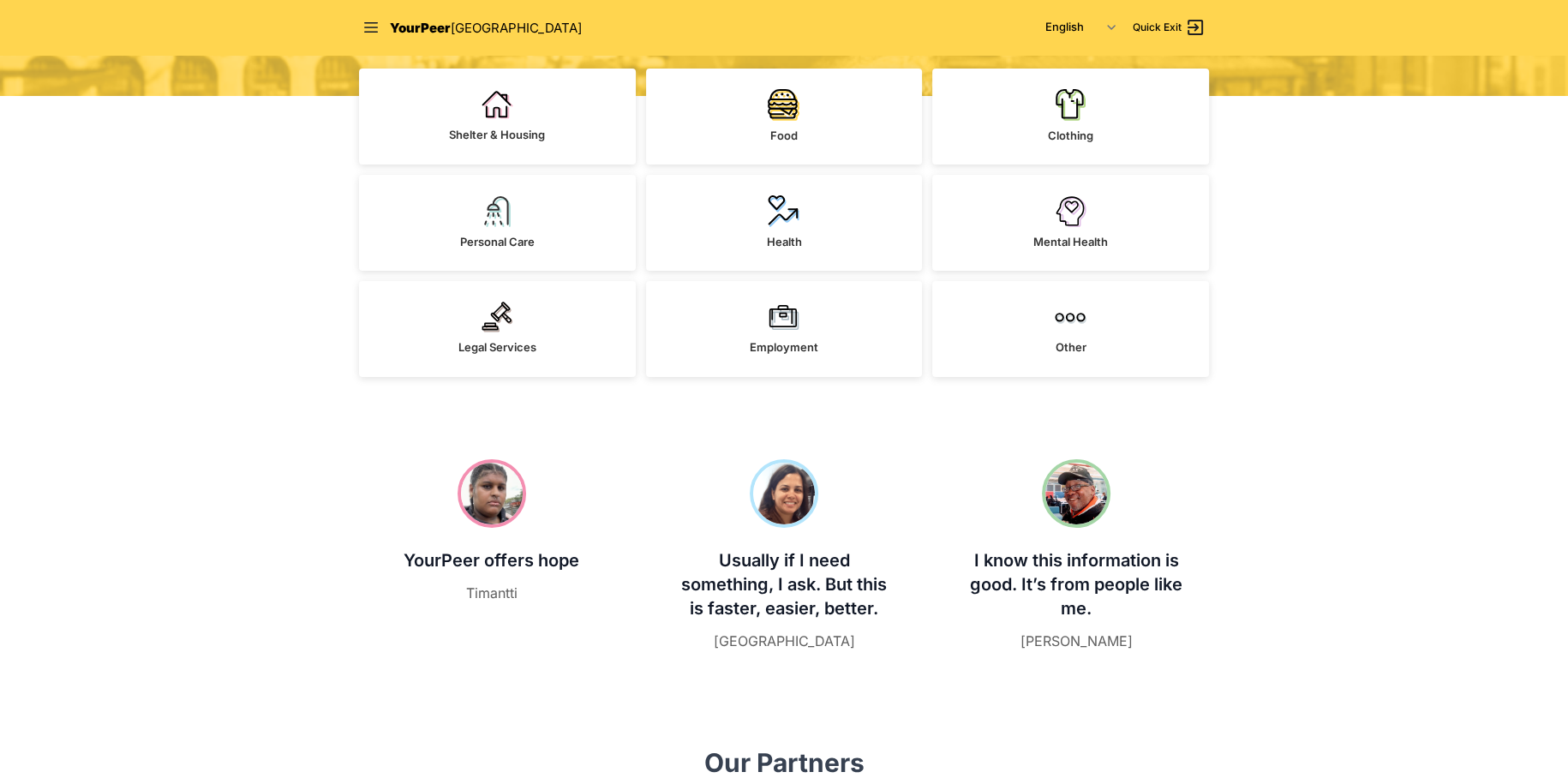
scroll to position [171, 0]
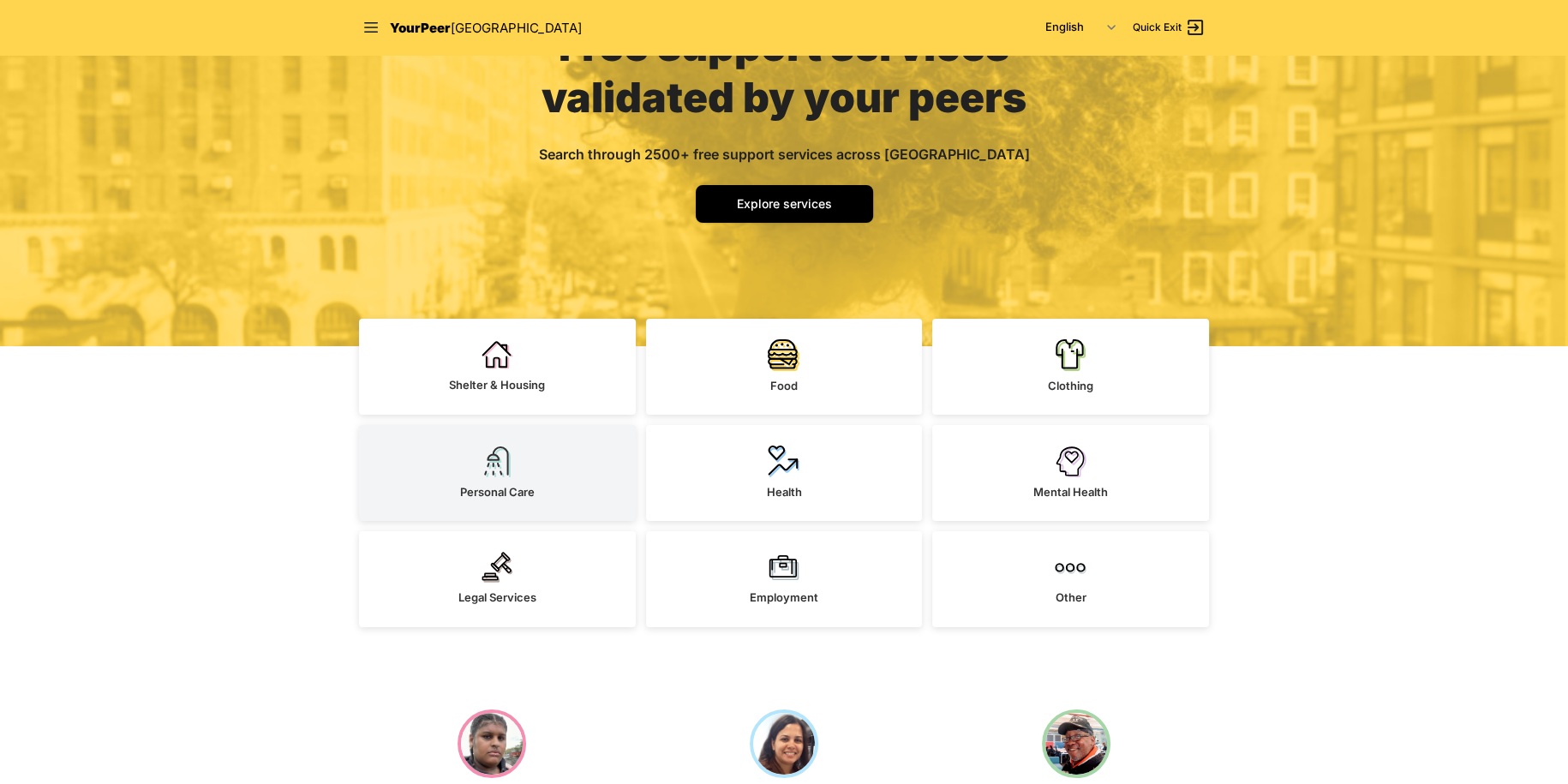
click at [533, 497] on span "Personal Care" at bounding box center [497, 491] width 75 height 14
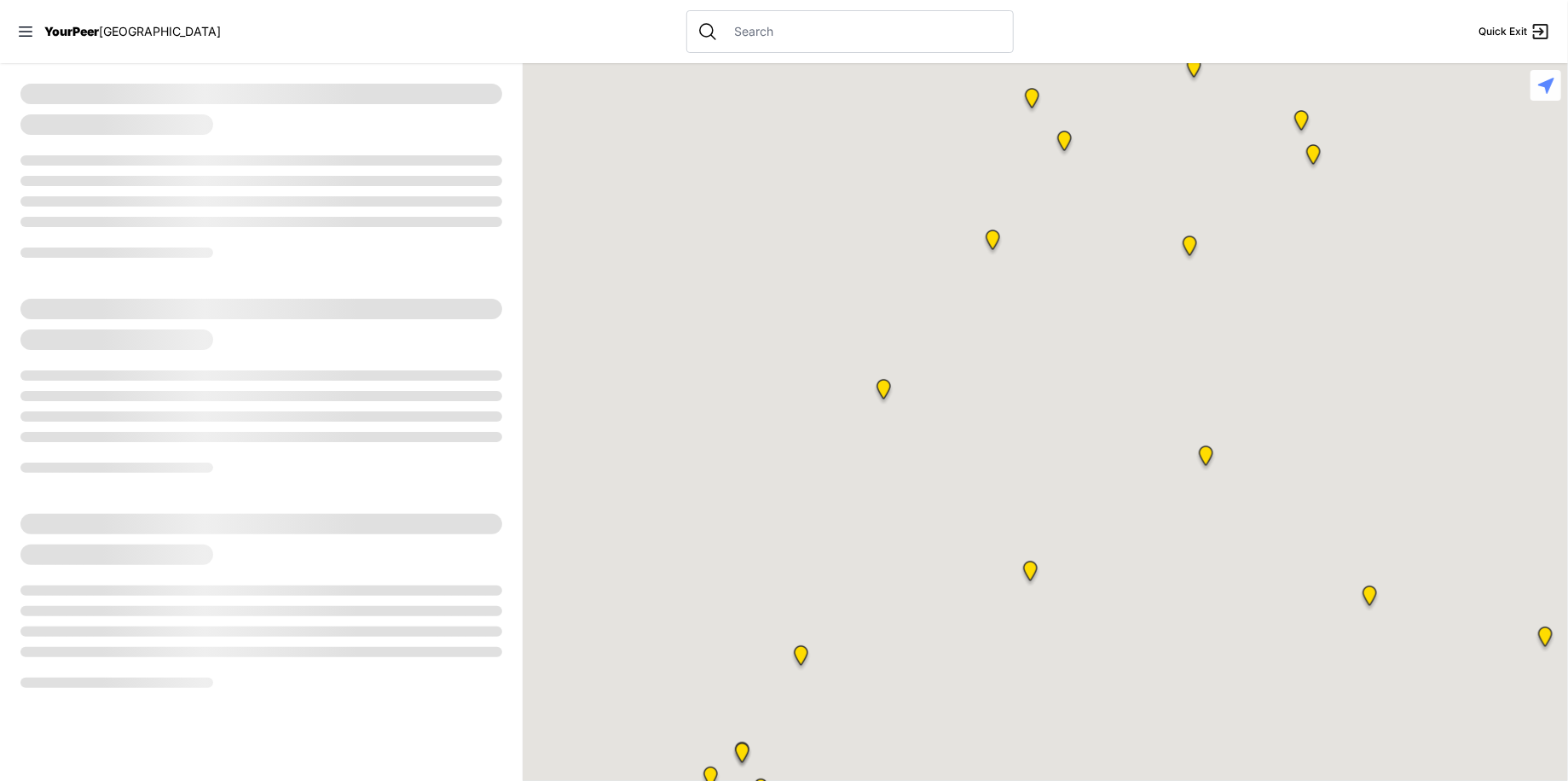
select select "recentlyUpdated"
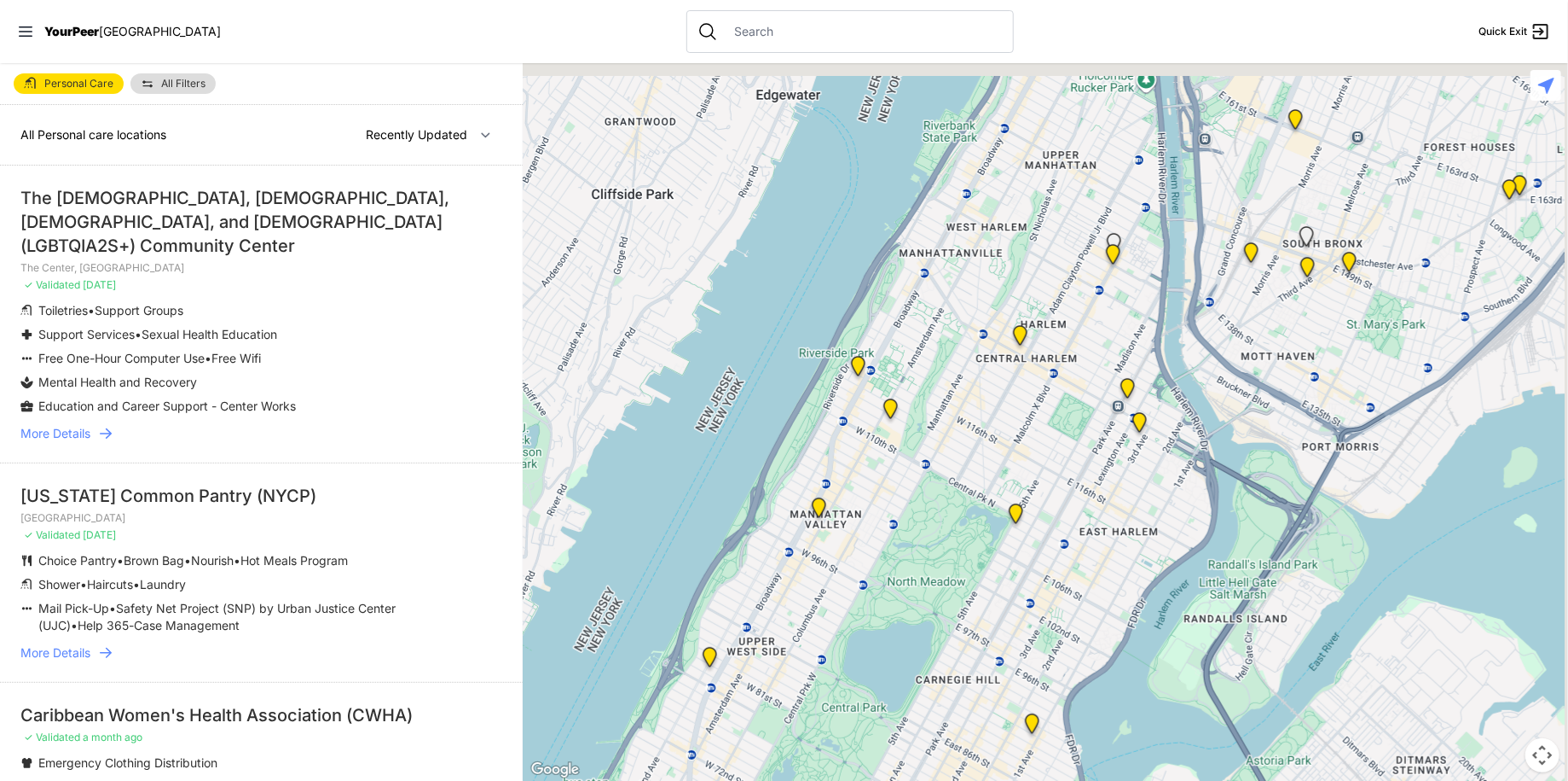
drag, startPoint x: 1394, startPoint y: 386, endPoint x: 1400, endPoint y: 717, distance: 331.1
click at [1215, 655] on div at bounding box center [1046, 422] width 1046 height 718
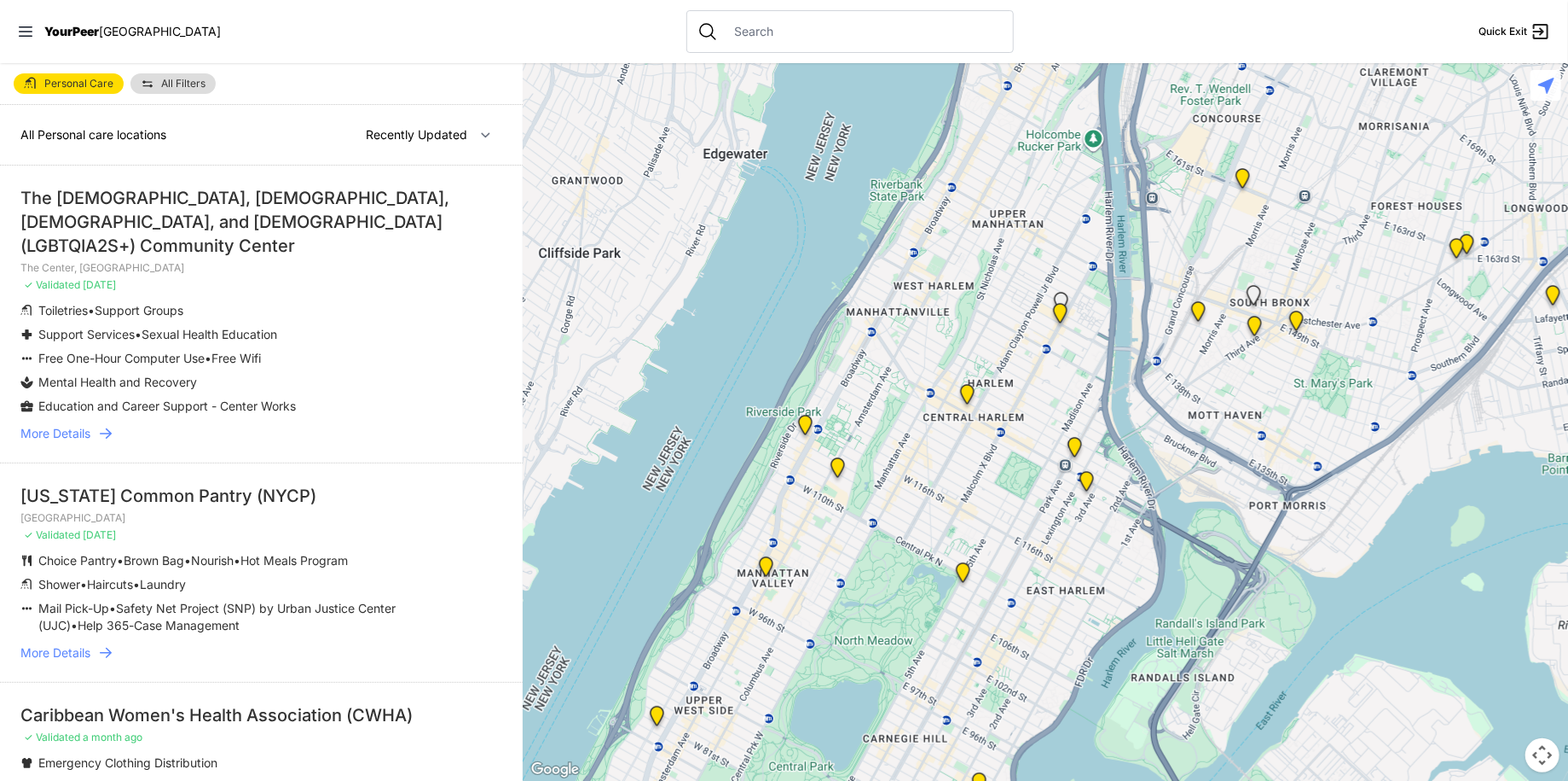
drag, startPoint x: 1143, startPoint y: 457, endPoint x: 1490, endPoint y: 763, distance: 462.6
click at [1086, 518] on div at bounding box center [1046, 422] width 1046 height 718
click at [1541, 756] on button "Map camera controls" at bounding box center [1542, 755] width 34 height 34
click at [1493, 670] on button "Zoom in" at bounding box center [1499, 670] width 34 height 34
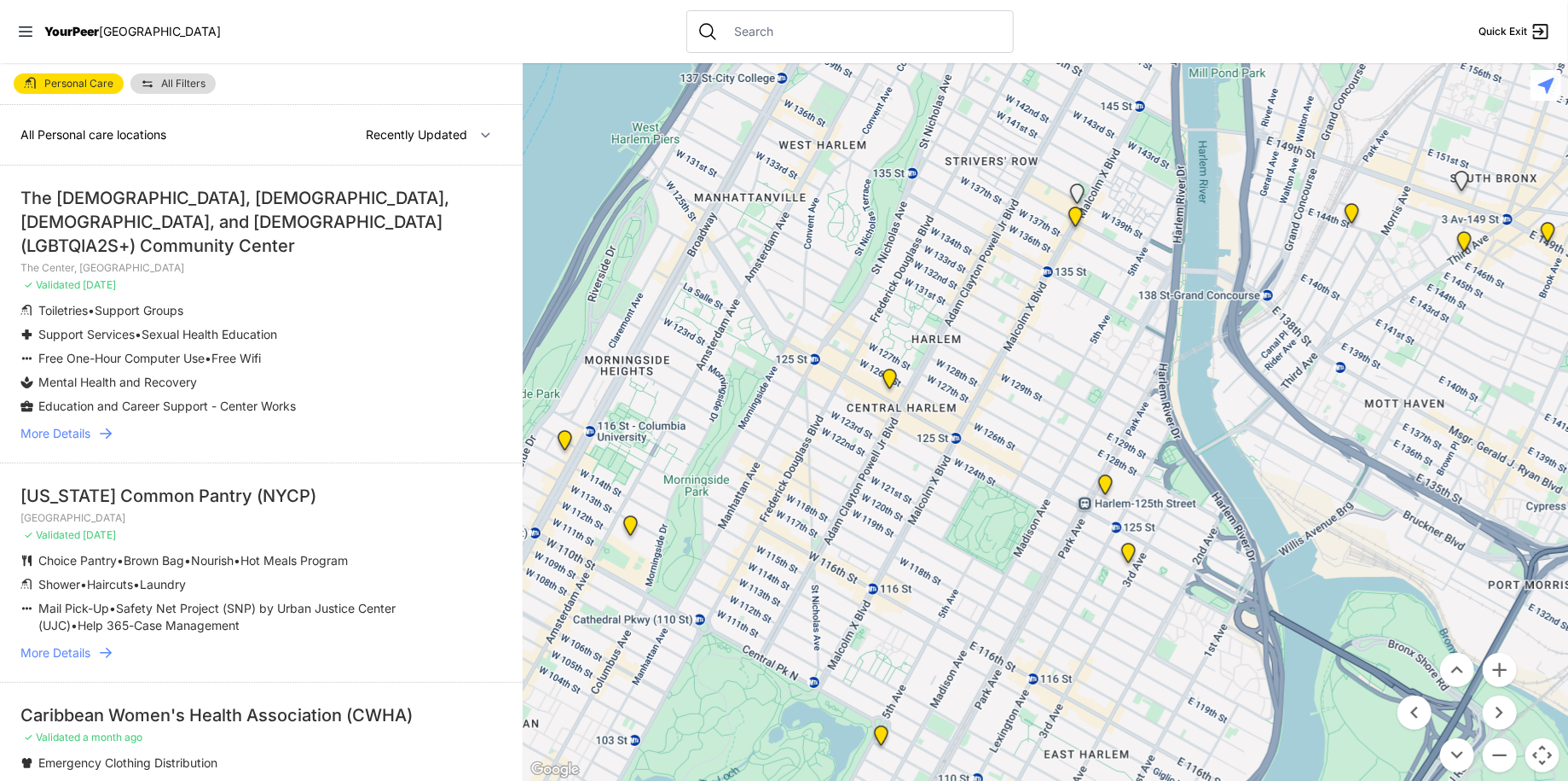
click at [1130, 553] on img "Main Location" at bounding box center [1128, 556] width 21 height 27
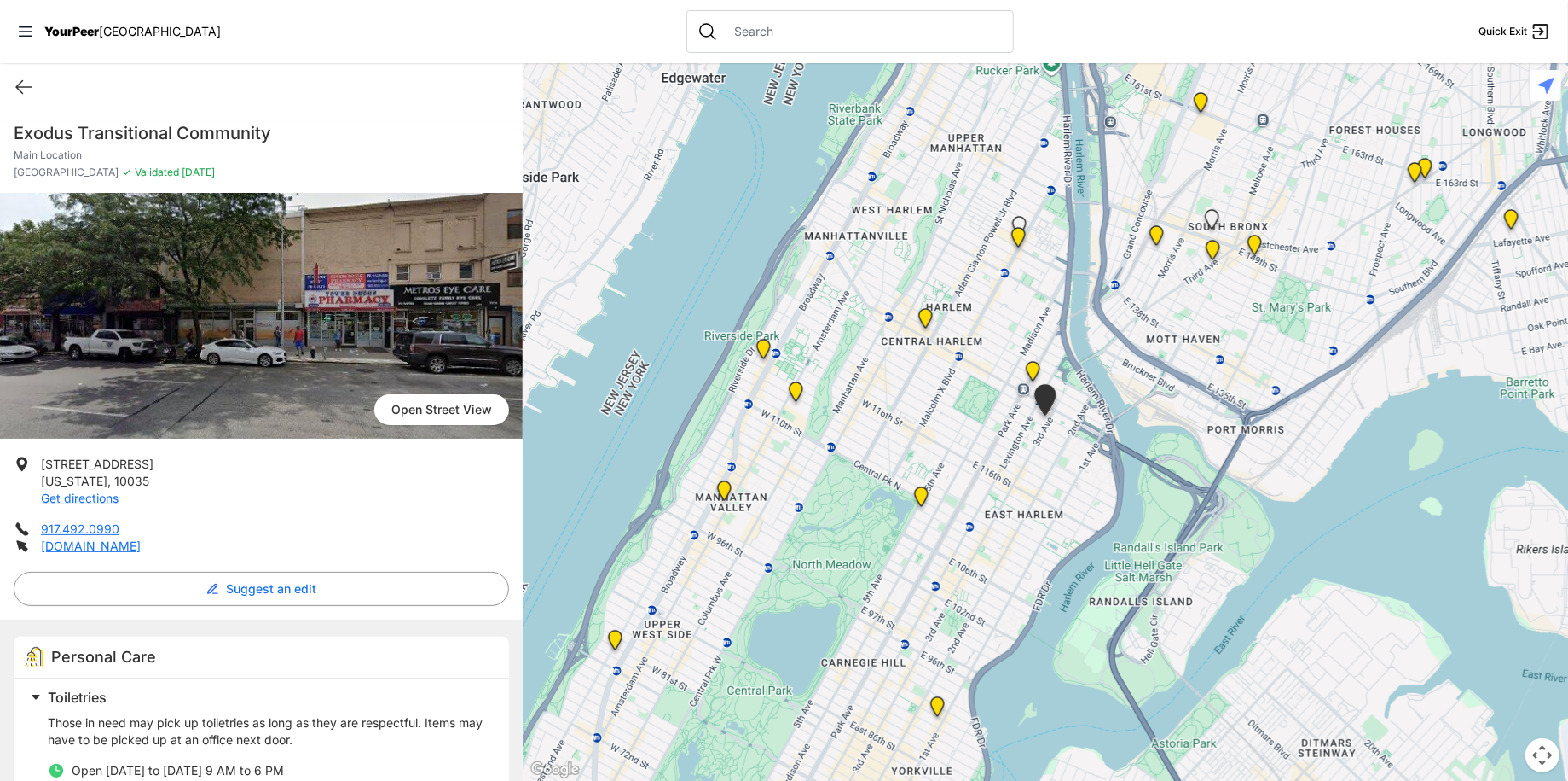
click at [1032, 366] on img "East Harlem Drop-in Center" at bounding box center [1033, 374] width 21 height 27
click at [18, 82] on icon at bounding box center [24, 87] width 15 height 13
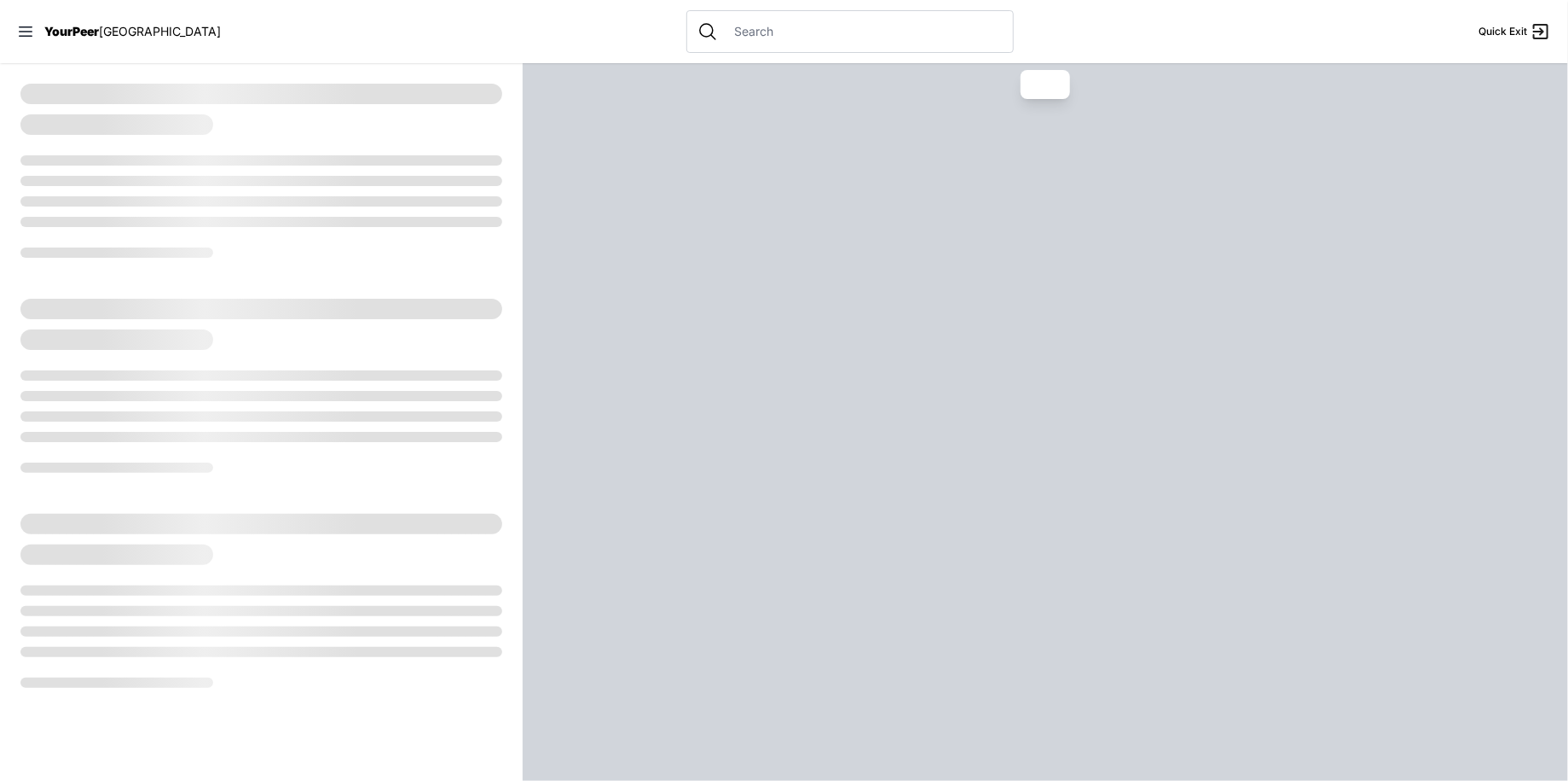
select select "recentlyUpdated"
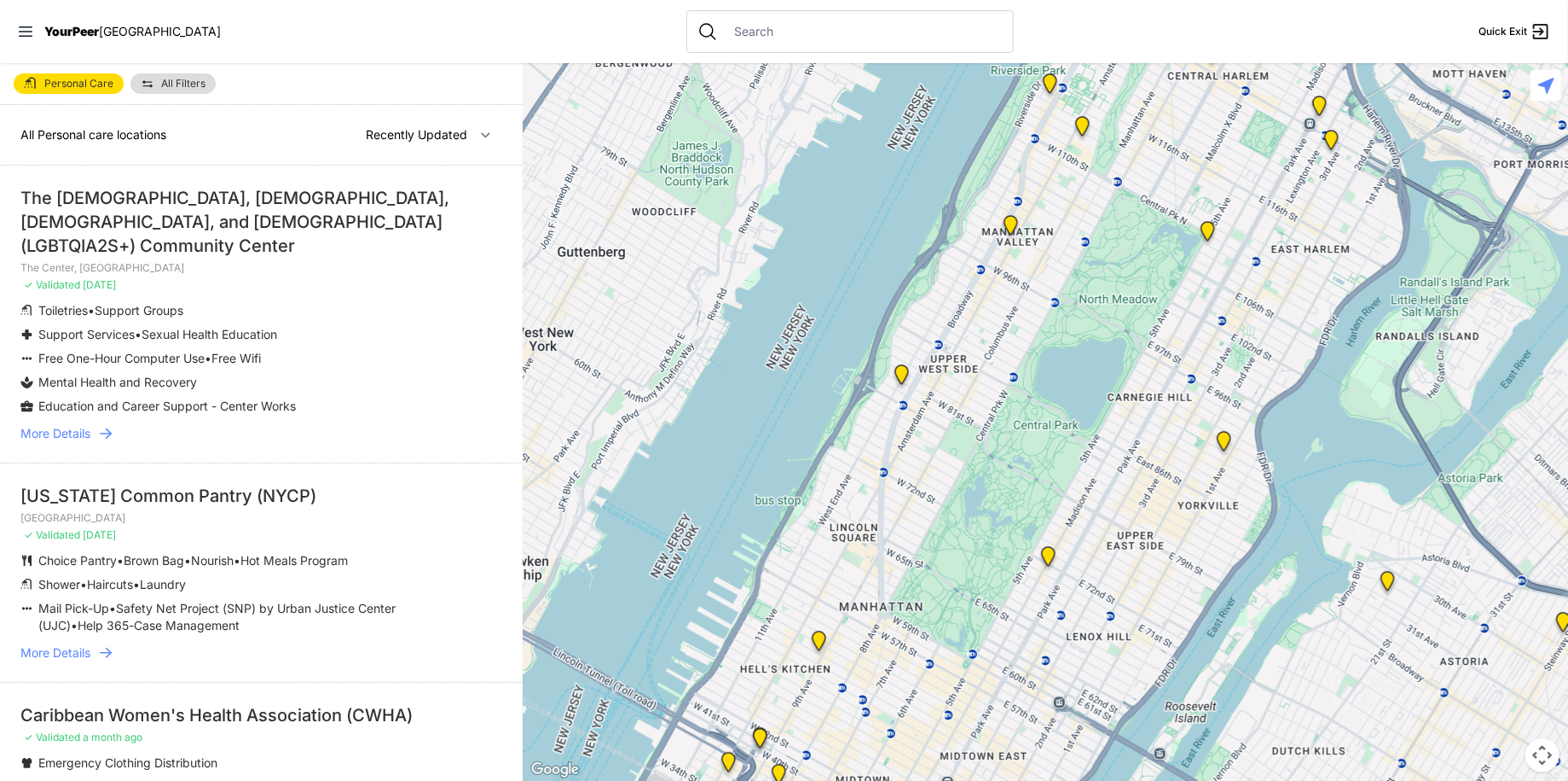
click at [61, 34] on span "YourPeer" at bounding box center [72, 31] width 54 height 15
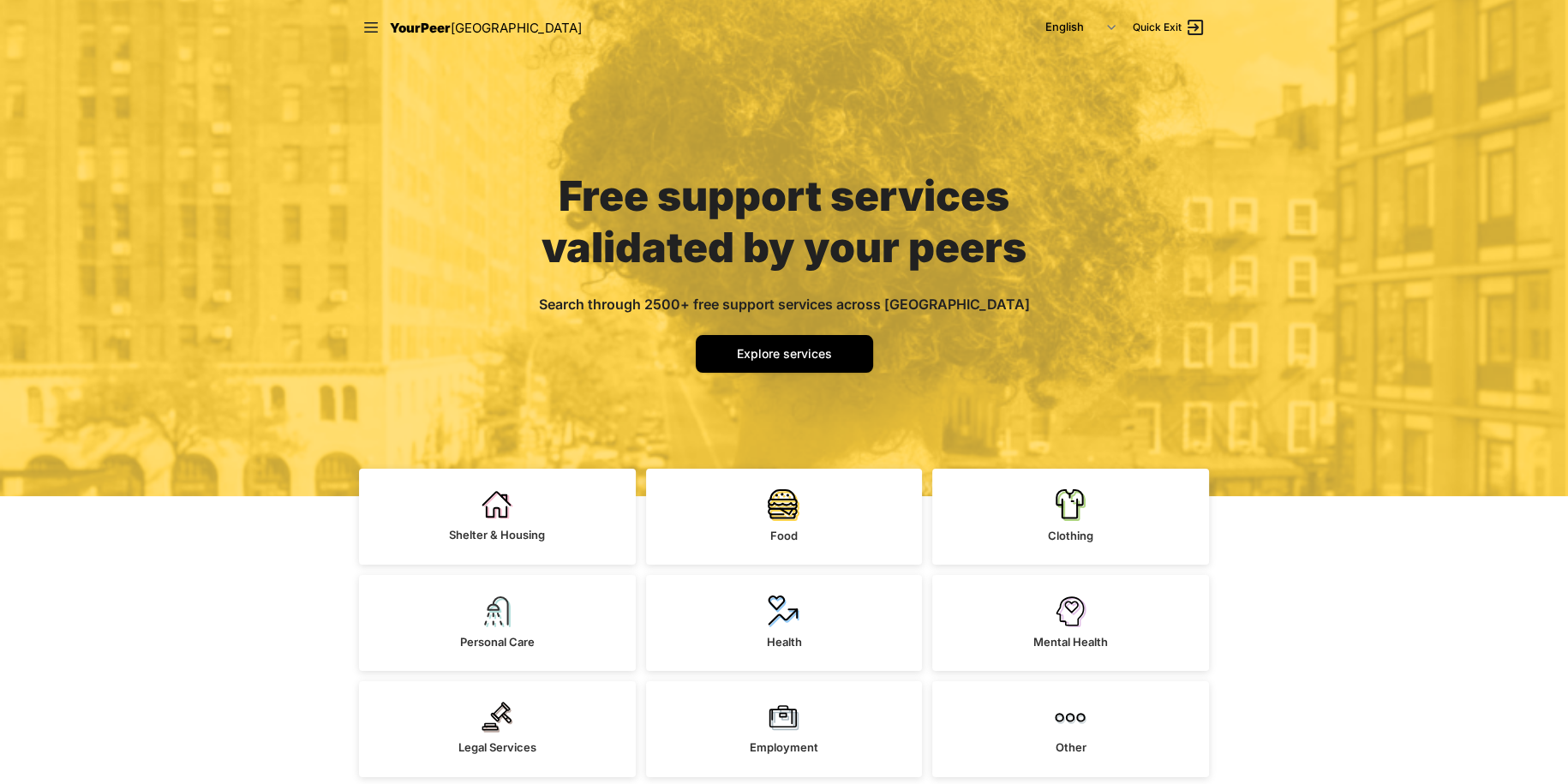
scroll to position [12, 0]
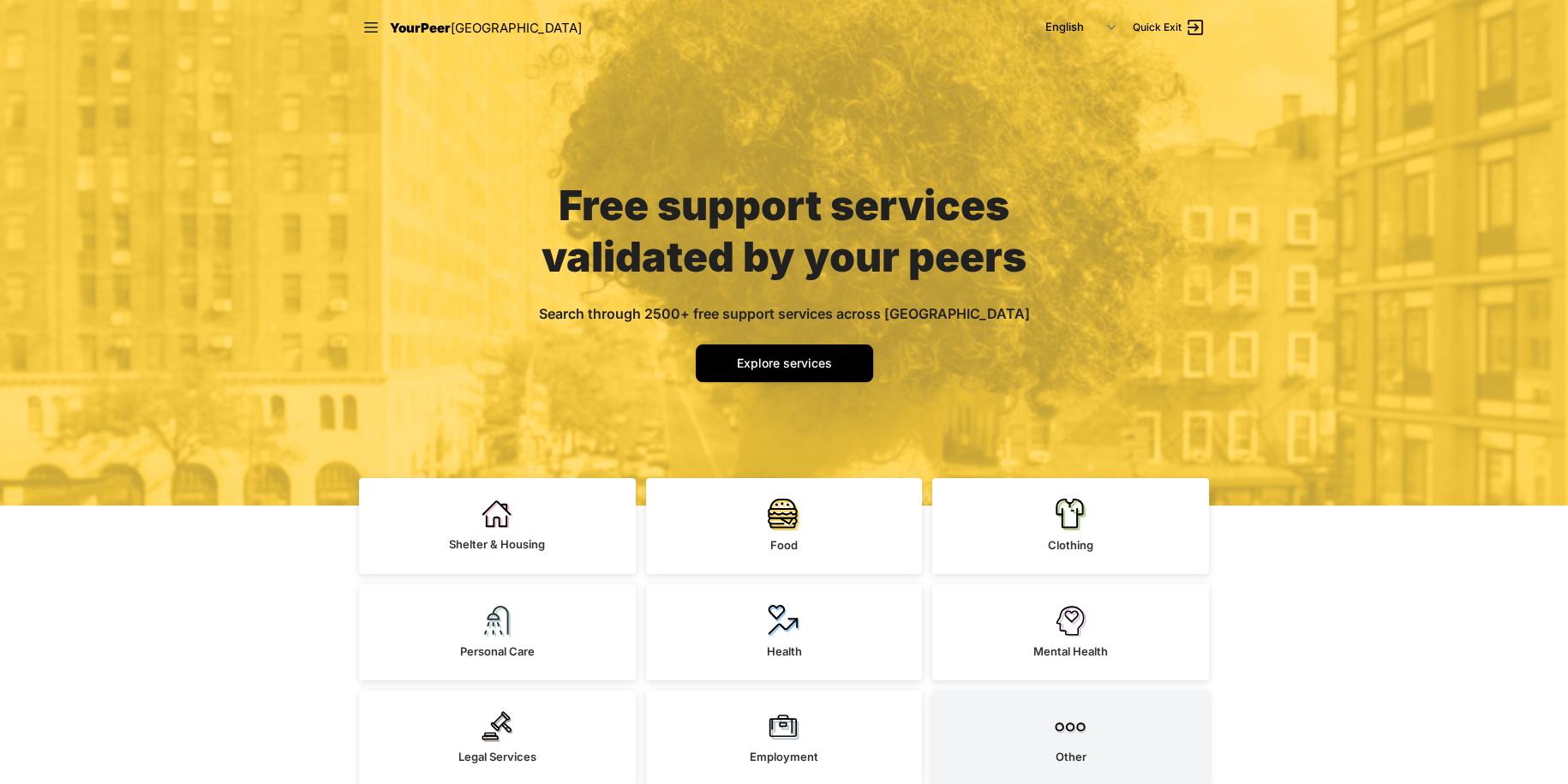
click at [1105, 729] on link "Other" at bounding box center [1070, 738] width 276 height 96
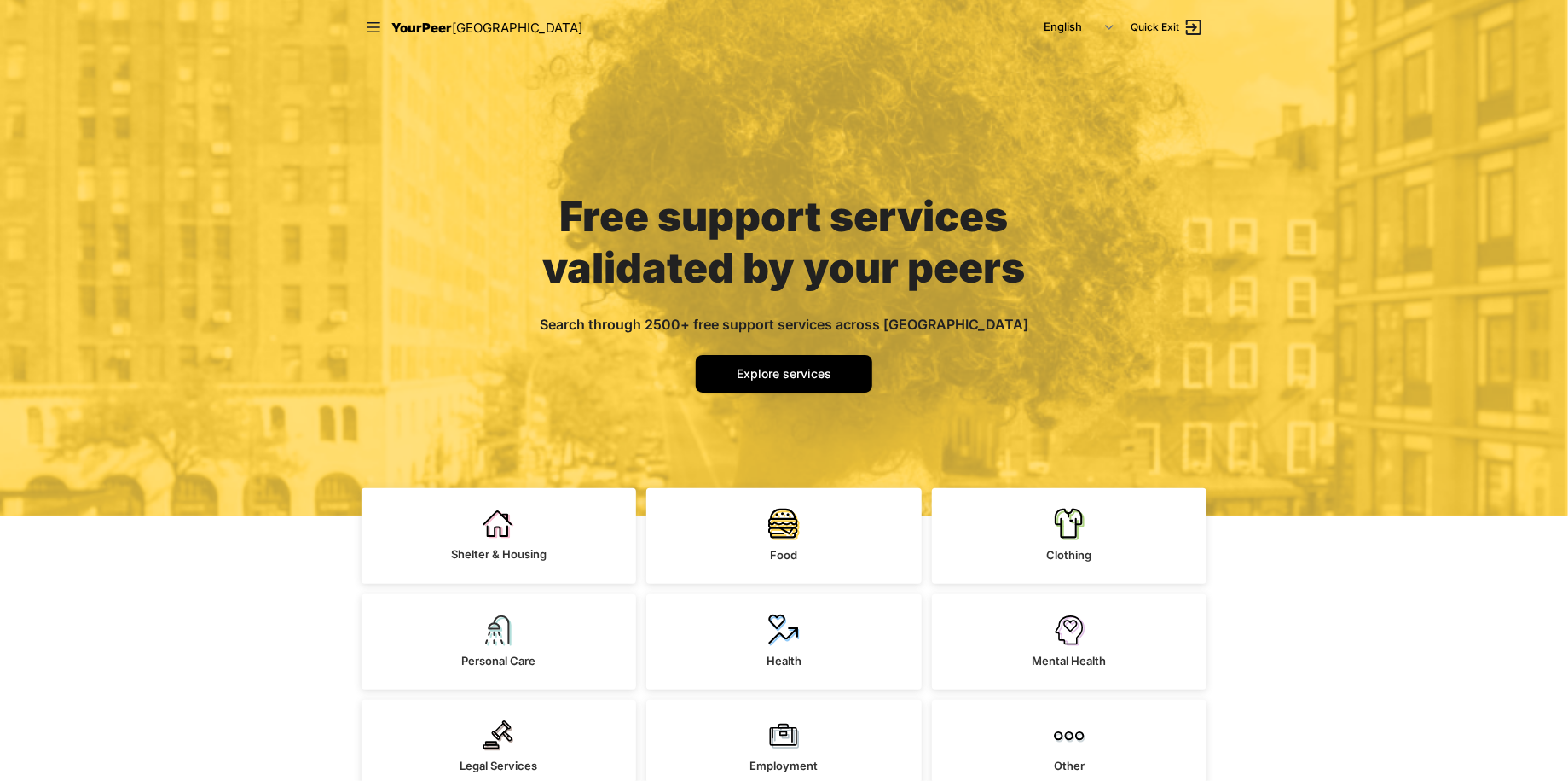
select select "recentlyUpdated"
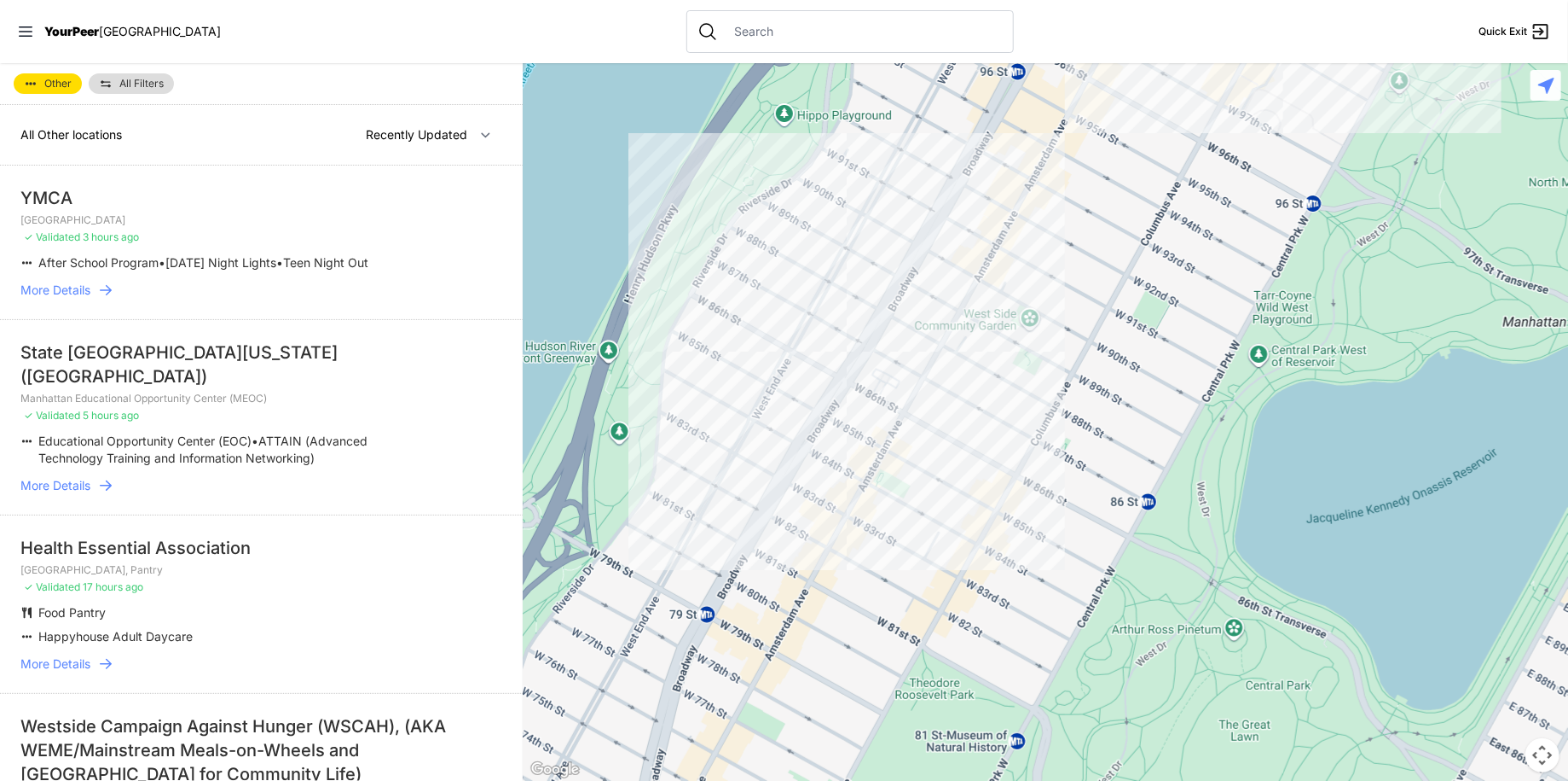
click at [89, 477] on span "More Details" at bounding box center [55, 485] width 70 height 17
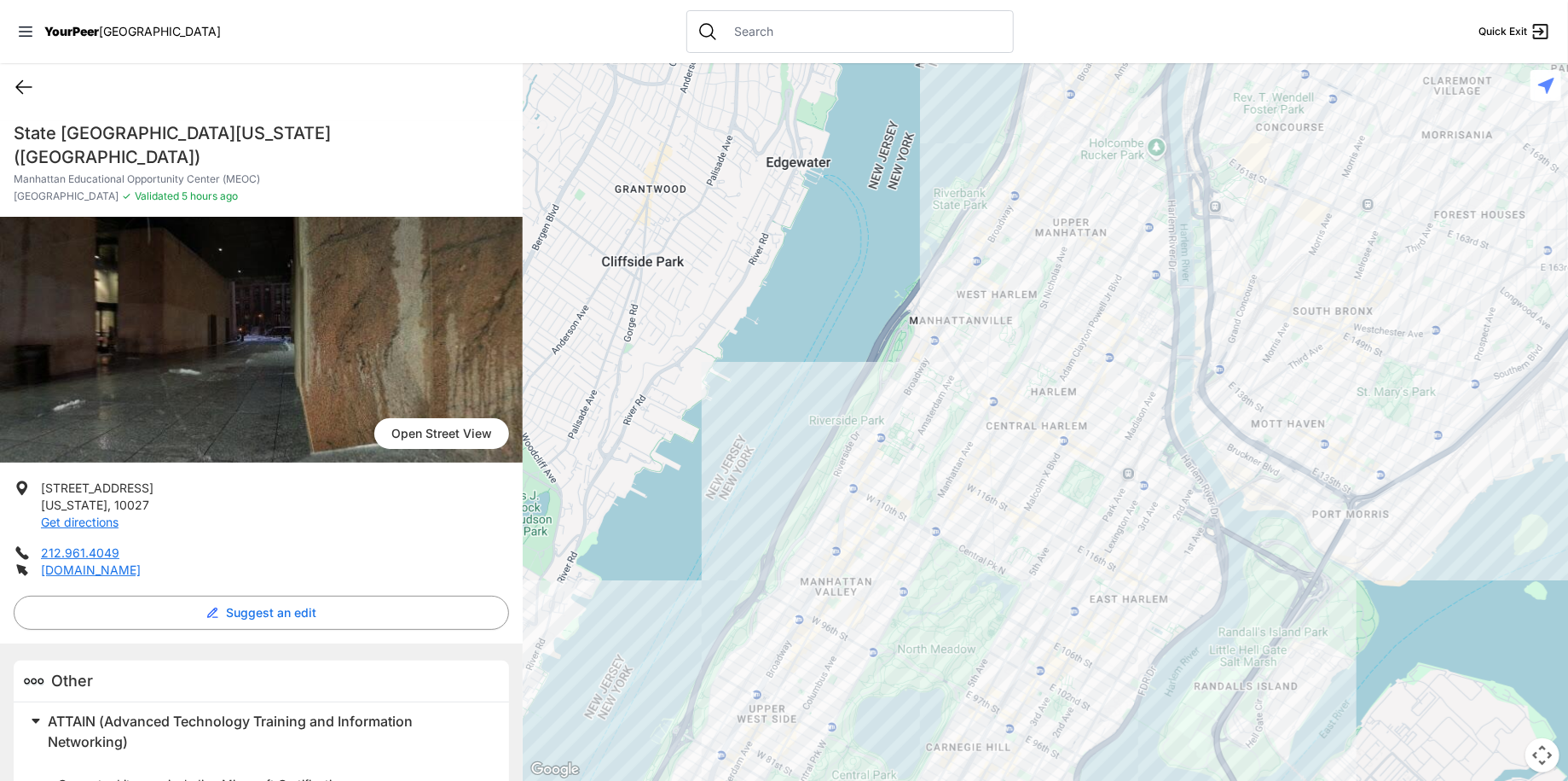
click at [31, 87] on icon at bounding box center [23, 86] width 20 height 20
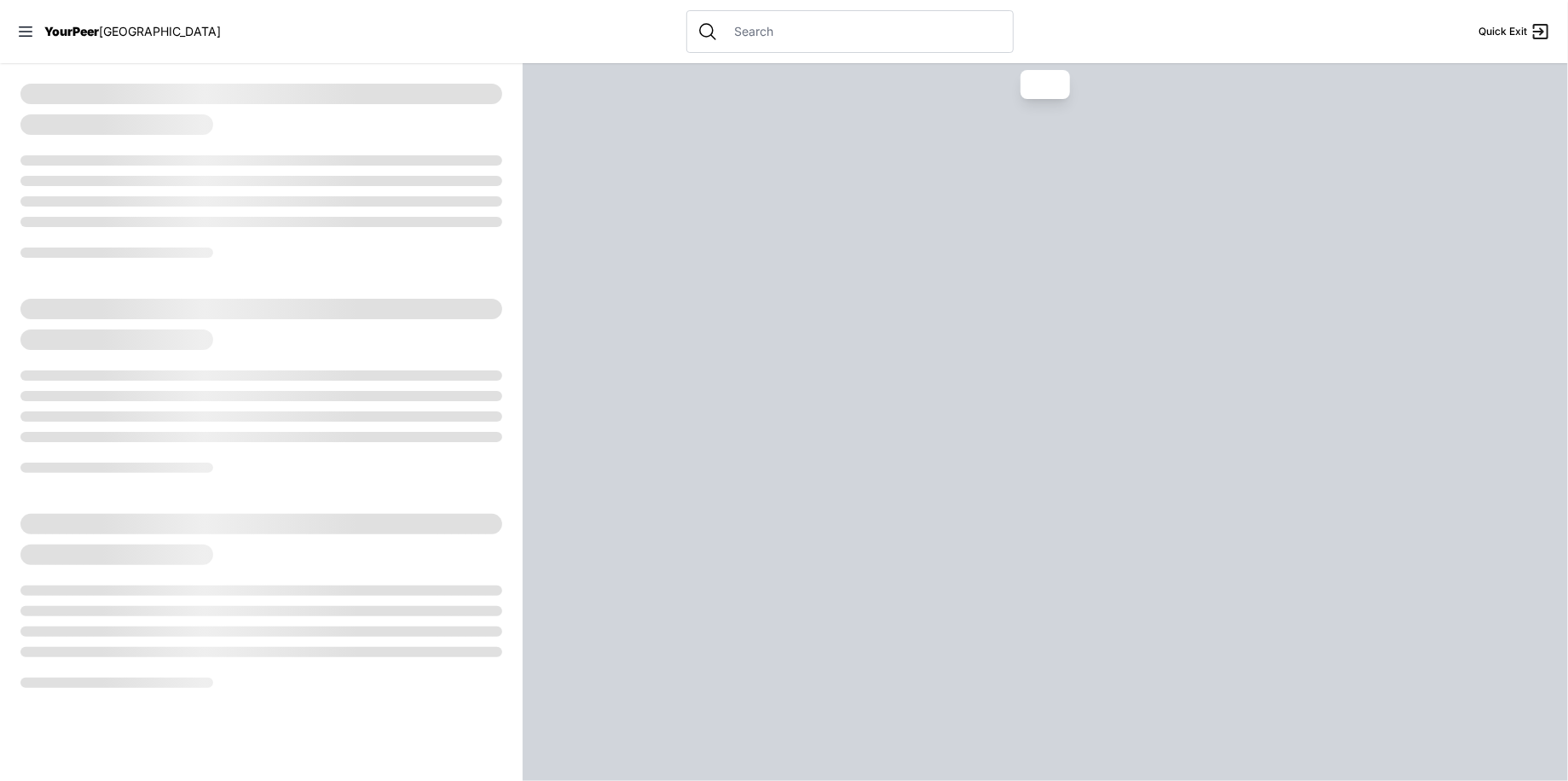
select select "recentlyUpdated"
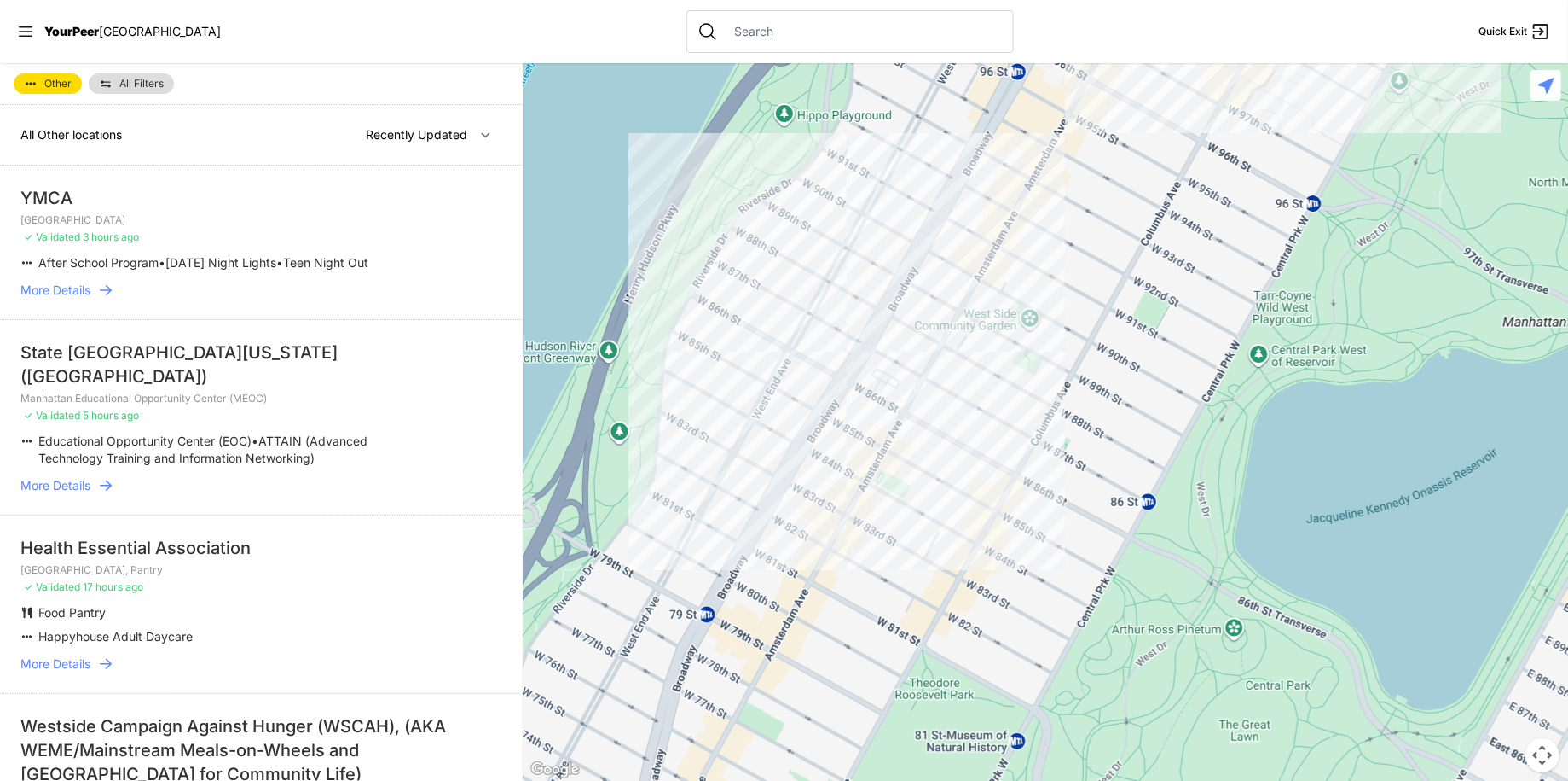
click at [62, 282] on span "More Details" at bounding box center [55, 291] width 70 height 17
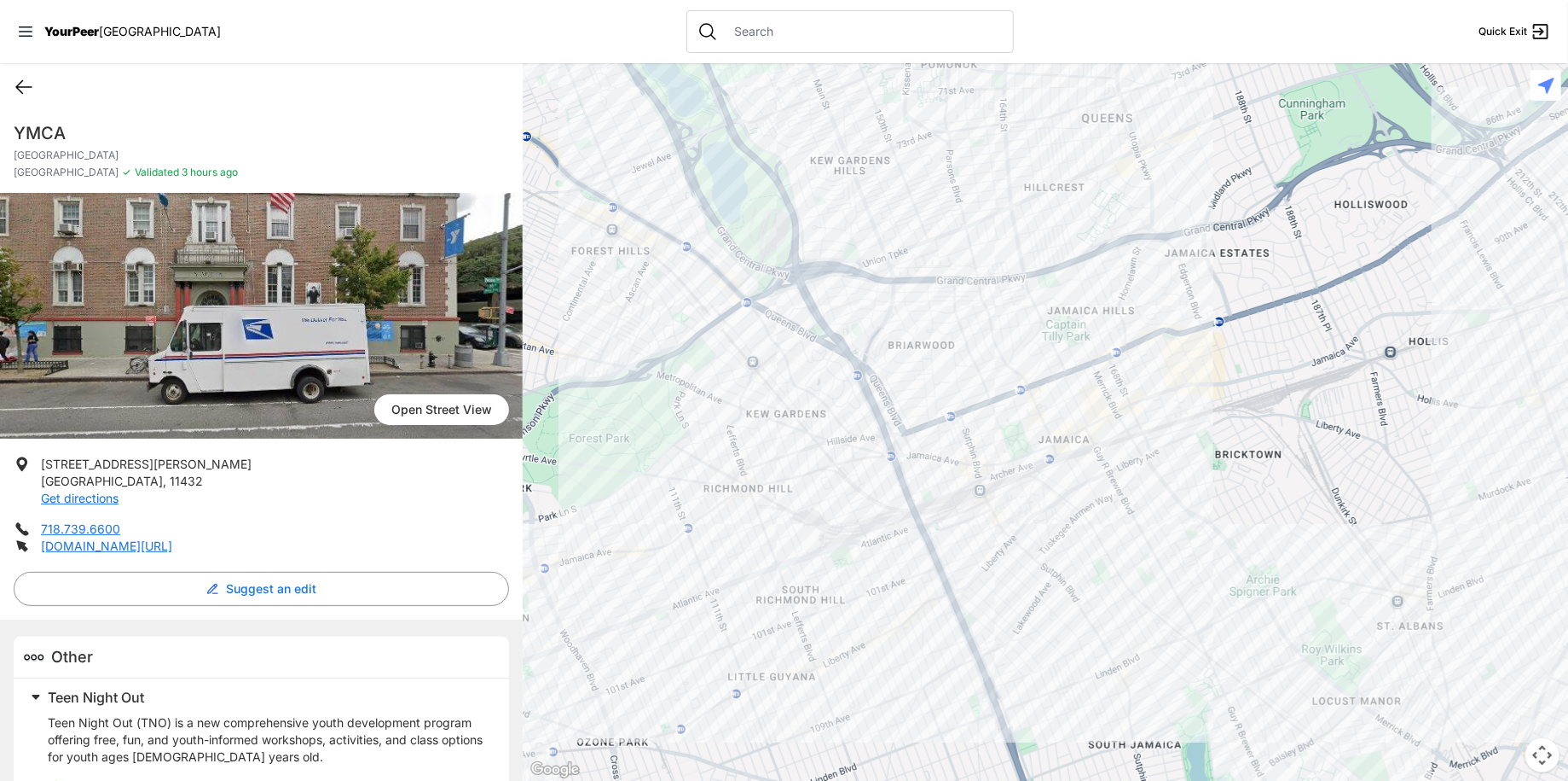
click at [24, 85] on icon at bounding box center [23, 86] width 20 height 20
select select "recentlyUpdated"
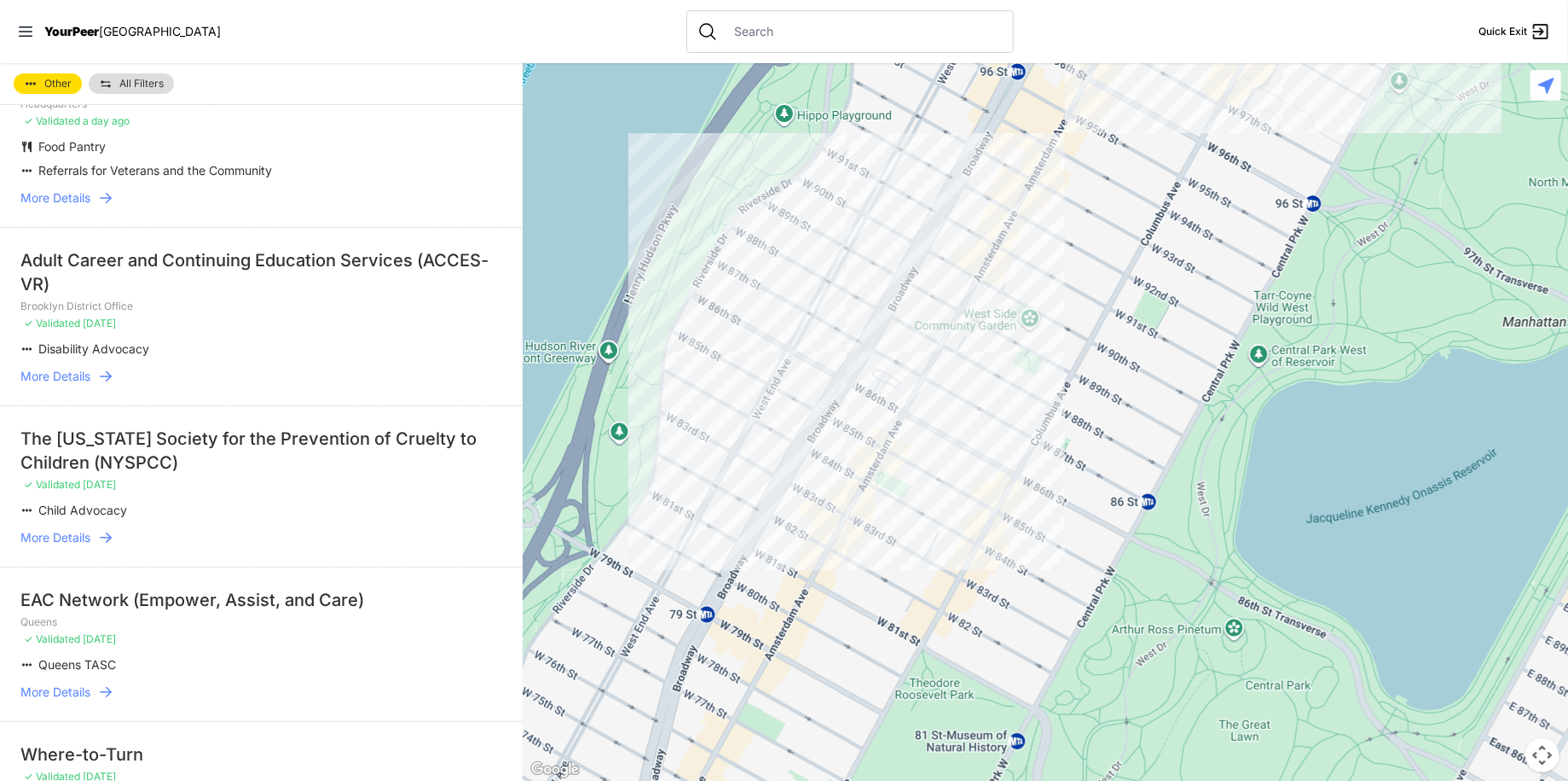
scroll to position [1024, 0]
click at [67, 530] on span "More Details" at bounding box center [55, 539] width 70 height 17
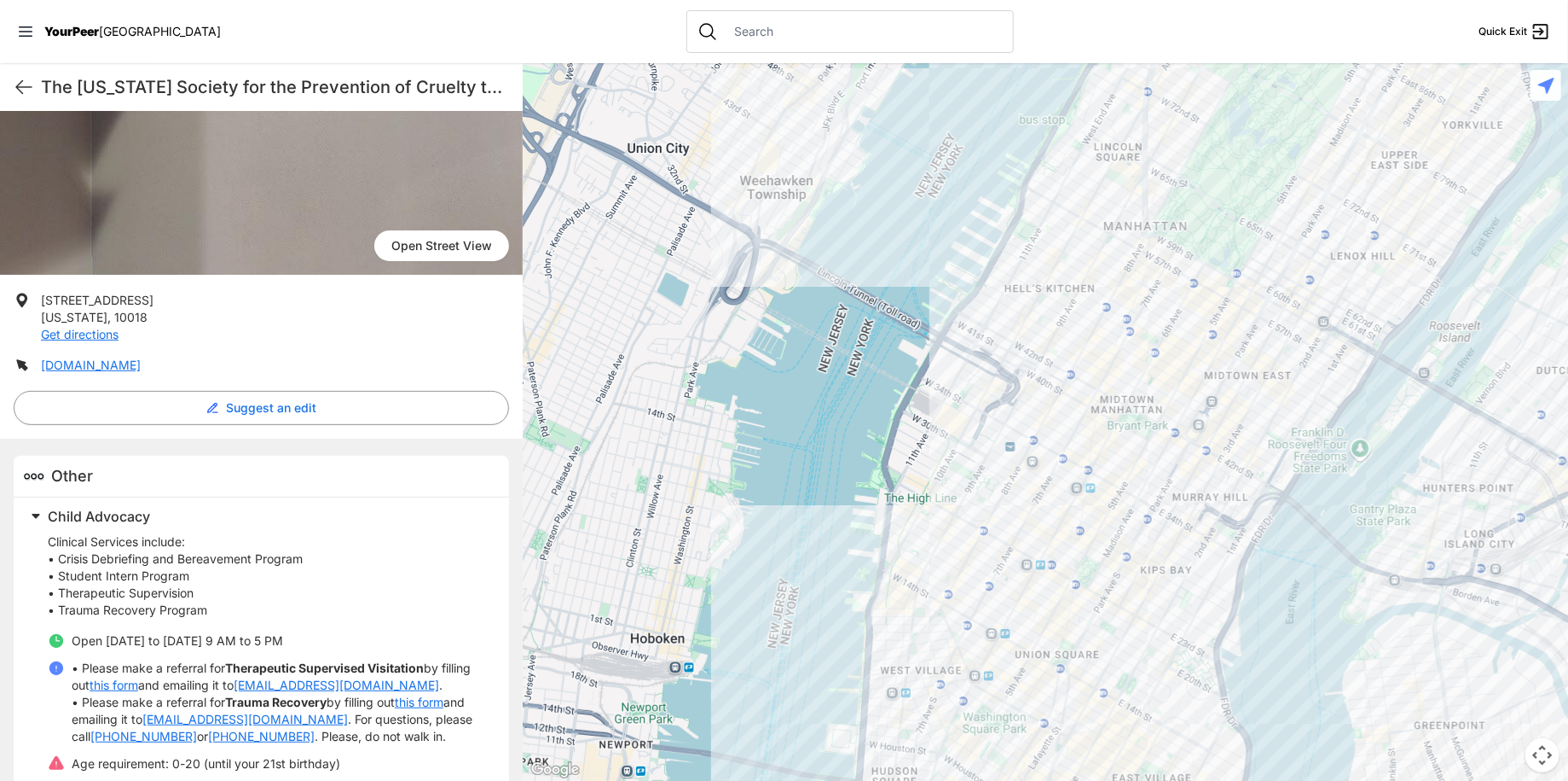
scroll to position [199, 0]
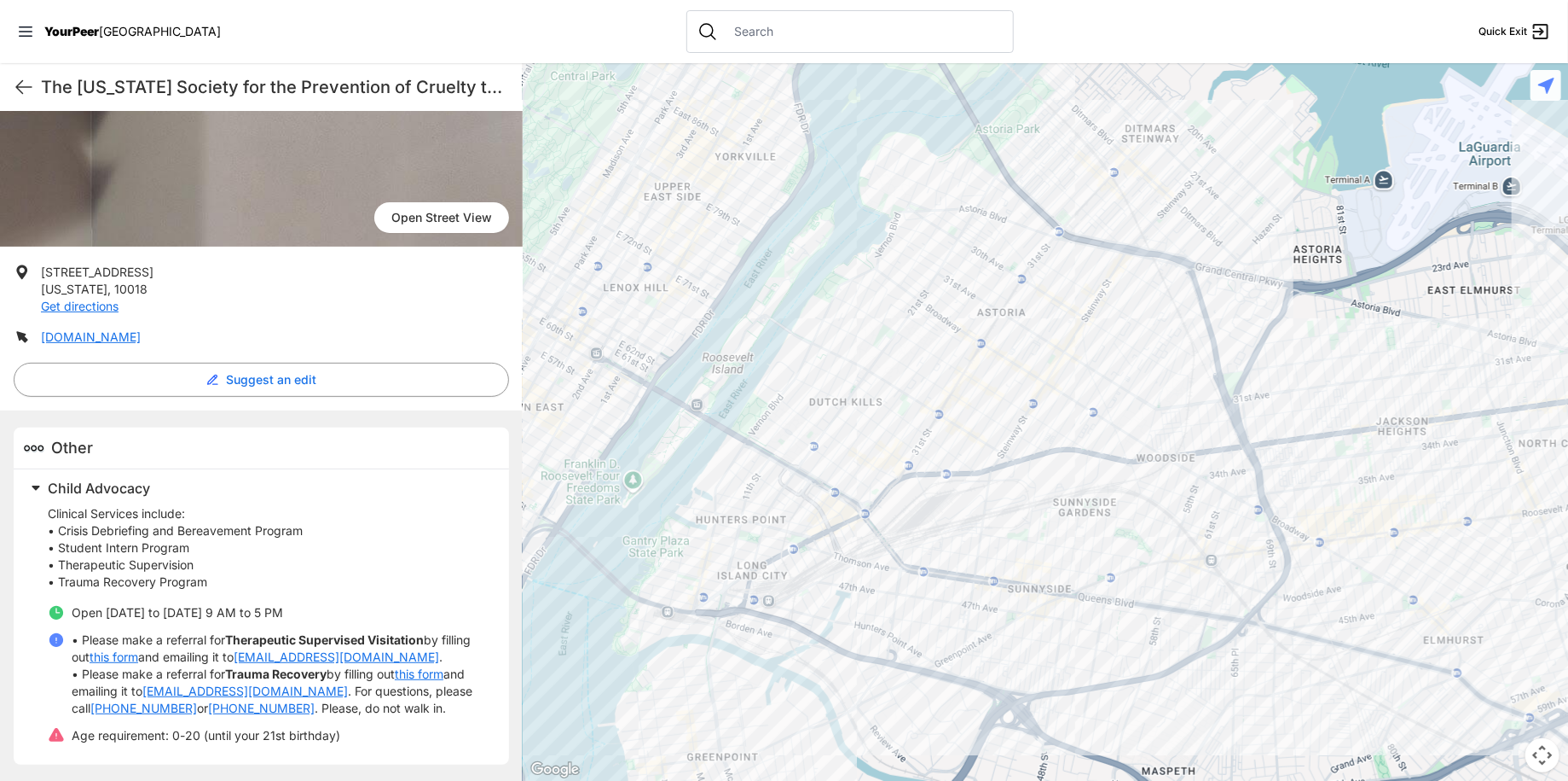
drag, startPoint x: 1356, startPoint y: 596, endPoint x: 626, endPoint y: 625, distance: 730.6
click at [626, 625] on div at bounding box center [1046, 422] width 1046 height 718
